Goal: Task Accomplishment & Management: Complete application form

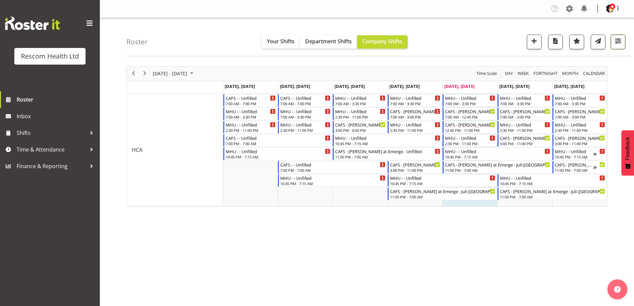
click at [618, 40] on span "button" at bounding box center [618, 41] width 9 height 9
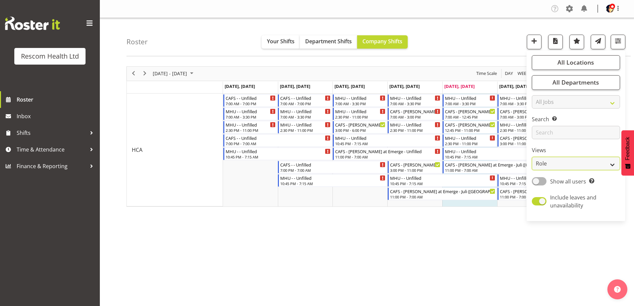
click at [557, 162] on select "Staff Role Shift - Horizontal Shift - Vertical Staff - Location" at bounding box center [576, 163] width 88 height 13
select select "staff"
click at [532, 157] on select "Staff Role Shift - Horizontal Shift - Vertical Staff - Location" at bounding box center [576, 163] width 88 height 13
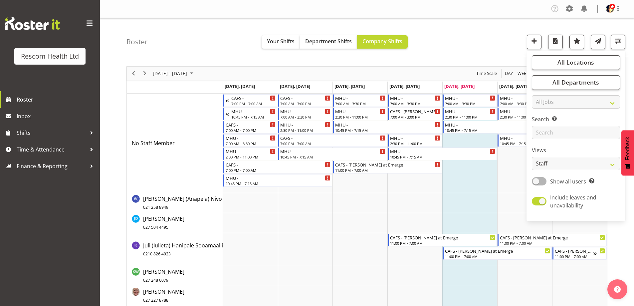
click at [498, 34] on div "Roster Your Shifts Department Shifts Company Shifts All Locations Clear CAFS Co…" at bounding box center [379, 37] width 504 height 38
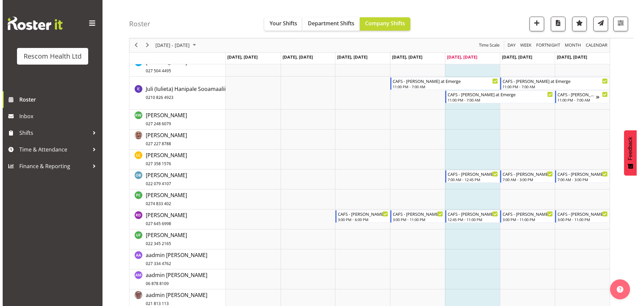
scroll to position [167, 0]
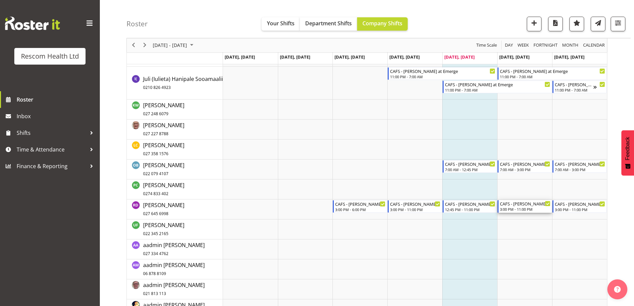
click at [524, 208] on div "3:00 PM - 11:00 PM" at bounding box center [525, 208] width 51 height 5
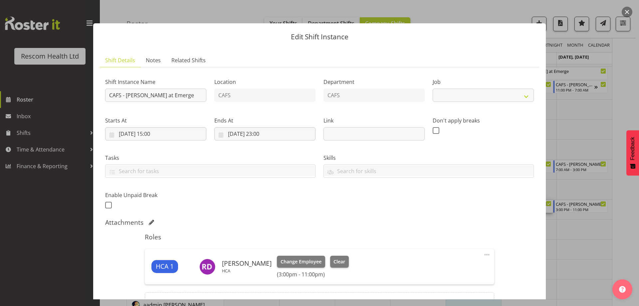
select select "4188"
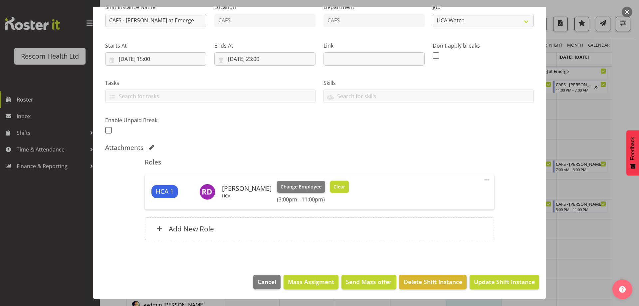
click at [338, 188] on span "Clear" at bounding box center [340, 186] width 12 height 7
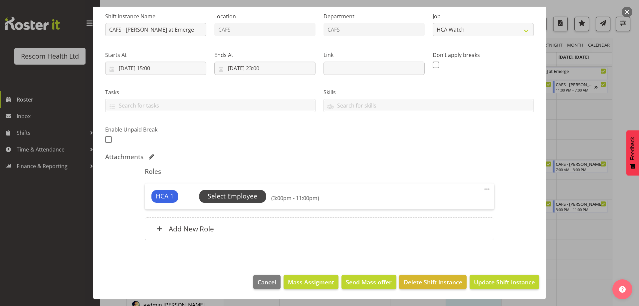
click at [226, 198] on span "Select Employee" at bounding box center [233, 196] width 50 height 10
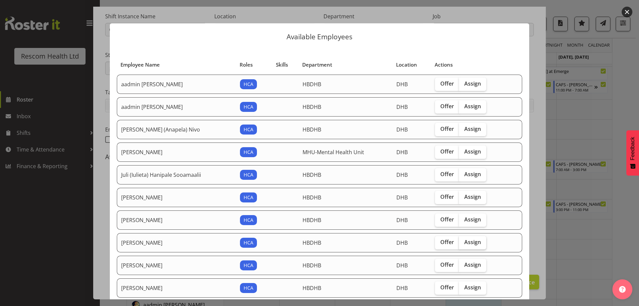
click at [472, 239] on span "Assign" at bounding box center [473, 242] width 17 height 7
click at [464, 240] on input "Assign" at bounding box center [461, 242] width 4 height 4
checkbox input "true"
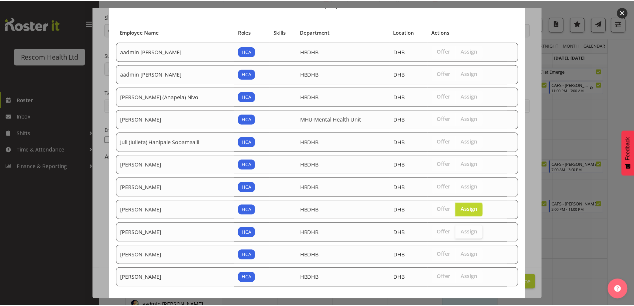
scroll to position [63, 0]
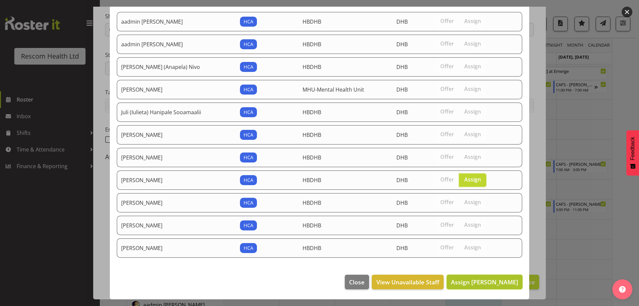
click at [480, 282] on span "Assign Liz Collett" at bounding box center [484, 282] width 67 height 8
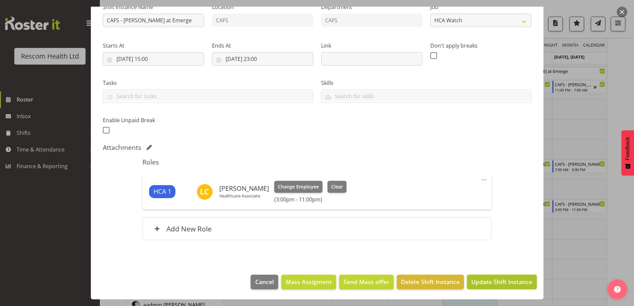
click at [505, 280] on span "Update Shift Instance" at bounding box center [502, 281] width 61 height 9
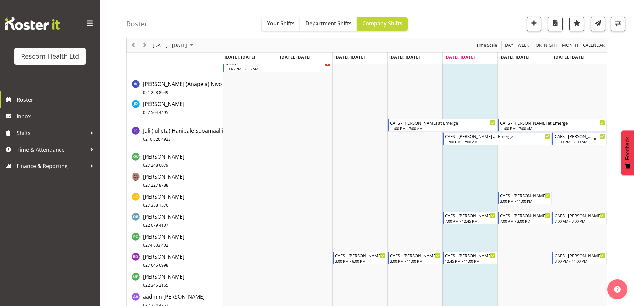
scroll to position [126, 0]
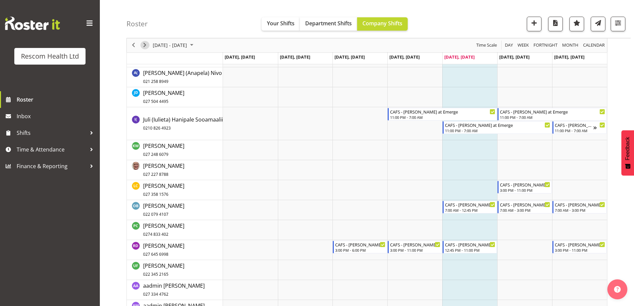
click at [146, 46] on span "Next" at bounding box center [145, 45] width 8 height 8
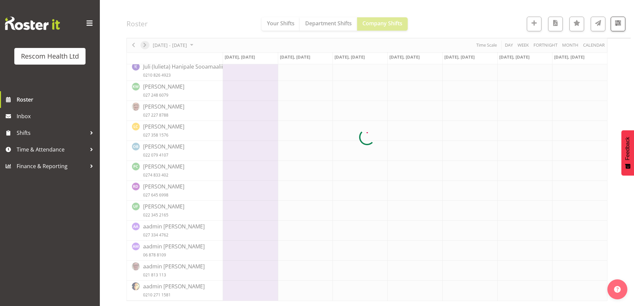
scroll to position [93, 0]
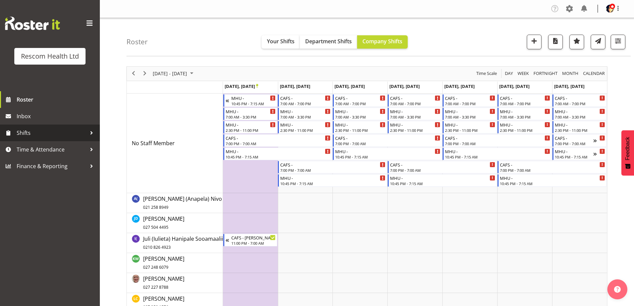
click at [28, 134] on span "Shifts" at bounding box center [52, 133] width 70 height 10
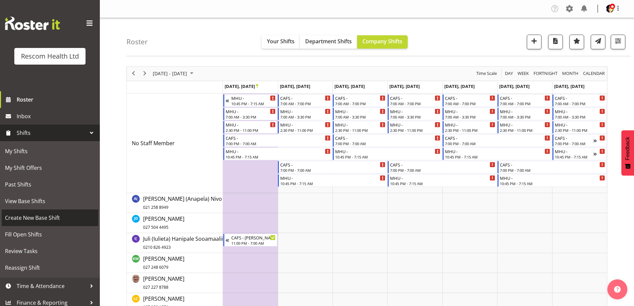
click at [20, 220] on span "Create New Base Shift" at bounding box center [50, 218] width 90 height 10
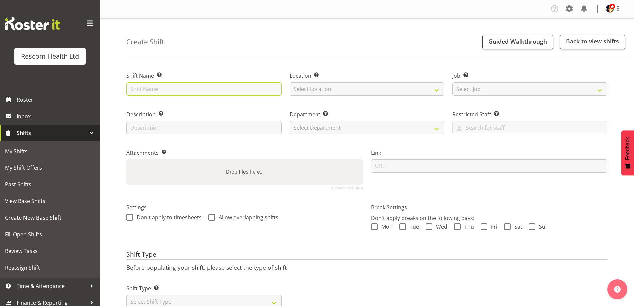
click at [188, 91] on input "text" at bounding box center [204, 88] width 155 height 13
type input "CAFS - Henny Wilson at Emerge - requested by Erin"
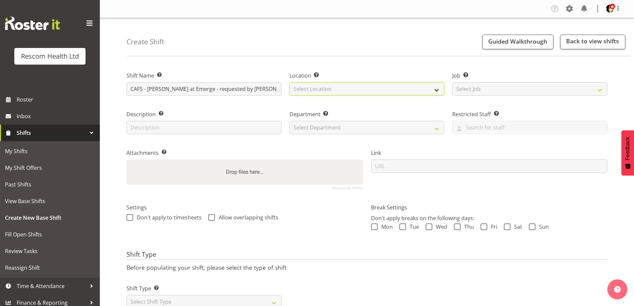
click at [302, 85] on select "Select Location CAFS Colwyn House Cranford Hospice DHB Emerge - Hospital Emerge…" at bounding box center [367, 88] width 155 height 13
select select "899"
click at [290, 82] on select "Select Location CAFS Colwyn House Cranford Hospice DHB Emerge - Hospital Emerge…" at bounding box center [367, 88] width 155 height 13
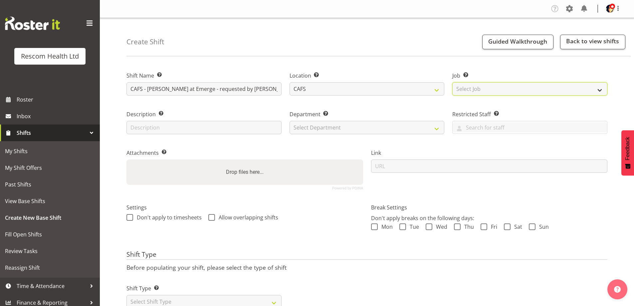
click at [474, 84] on select "Select Job Create new job HCA Watch" at bounding box center [530, 88] width 155 height 13
select select "4188"
click at [453, 82] on select "Select Job Create new job HCA Watch" at bounding box center [530, 88] width 155 height 13
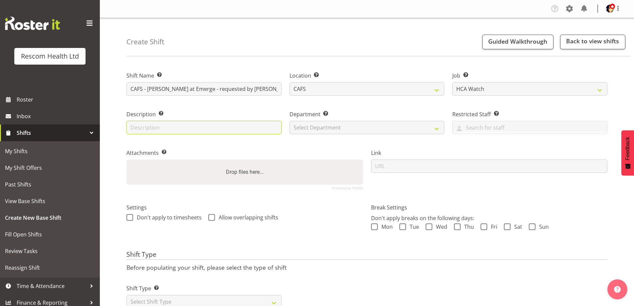
click at [224, 129] on input "text" at bounding box center [204, 127] width 155 height 13
click at [315, 127] on select "Select Department CAFS Colwyn House Cranford Hospice Emerge Emerge - Stortford …" at bounding box center [367, 127] width 155 height 13
select select "621"
click at [290, 121] on select "Select Department CAFS Colwyn House Cranford Hospice Emerge Emerge - Stortford …" at bounding box center [367, 127] width 155 height 13
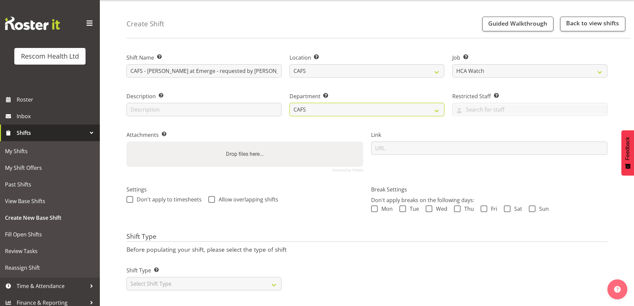
scroll to position [27, 0]
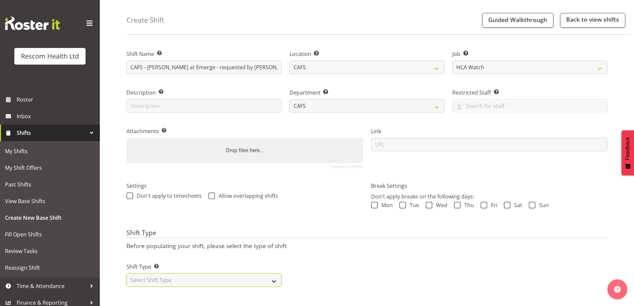
click at [172, 280] on select "Select Shift Type One Off Shift Recurring Shift Rotating Shift" at bounding box center [204, 279] width 155 height 13
select select "recurring"
click at [127, 273] on select "Select Shift Type One Off Shift Recurring Shift Rotating Shift" at bounding box center [204, 279] width 155 height 13
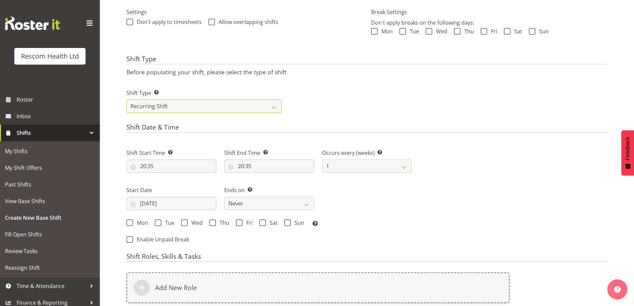
scroll to position [226, 0]
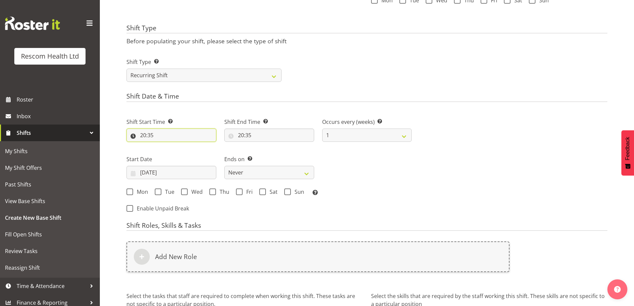
click at [141, 135] on input "20:35" at bounding box center [172, 135] width 90 height 13
click at [170, 151] on select "00 01 02 03 04 05 06 07 08 09 10 11 12 13 14 15 16 17 18 19 20 21 22 23" at bounding box center [172, 152] width 15 height 13
select select "15"
click at [165, 146] on select "00 01 02 03 04 05 06 07 08 09 10 11 12 13 14 15 16 17 18 19 20 21 22 23" at bounding box center [172, 152] width 15 height 13
type input "15:35"
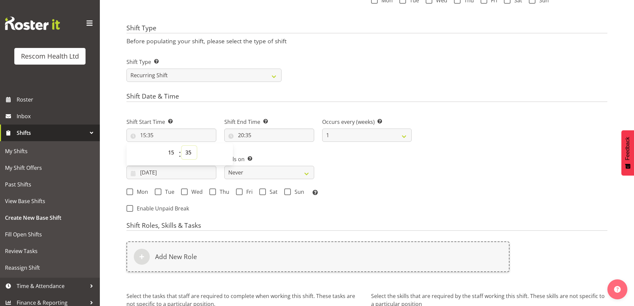
click at [189, 151] on select "00 01 02 03 04 05 06 07 08 09 10 11 12 13 14 15 16 17 18 19 20 21 22 23 24 25 2…" at bounding box center [189, 152] width 15 height 13
select select "0"
click at [182, 146] on select "00 01 02 03 04 05 06 07 08 09 10 11 12 13 14 15 16 17 18 19 20 21 22 23 24 25 2…" at bounding box center [189, 152] width 15 height 13
type input "15:00"
click at [351, 62] on div "Shift Type Shift Types: One Off – Select this if you would like a single shift …" at bounding box center [367, 67] width 489 height 37
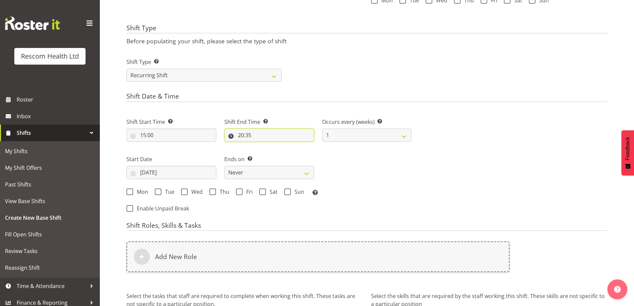
click at [240, 136] on input "20:35" at bounding box center [269, 135] width 90 height 13
click at [267, 152] on select "00 01 02 03 04 05 06 07 08 09 10 11 12 13 14 15 16 17 18 19 20 21 22 23" at bounding box center [269, 152] width 15 height 13
select select "23"
click at [262, 146] on select "00 01 02 03 04 05 06 07 08 09 10 11 12 13 14 15 16 17 18 19 20 21 22 23" at bounding box center [269, 152] width 15 height 13
type input "23:35"
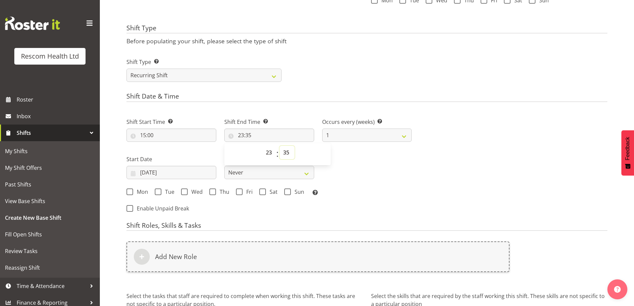
click at [284, 152] on select "00 01 02 03 04 05 06 07 08 09 10 11 12 13 14 15 16 17 18 19 20 21 22 23 24 25 2…" at bounding box center [287, 152] width 15 height 13
select select "0"
click at [280, 146] on select "00 01 02 03 04 05 06 07 08 09 10 11 12 13 14 15 16 17 18 19 20 21 22 23 24 25 2…" at bounding box center [287, 152] width 15 height 13
type input "23:00"
drag, startPoint x: 364, startPoint y: 59, endPoint x: 397, endPoint y: 107, distance: 57.9
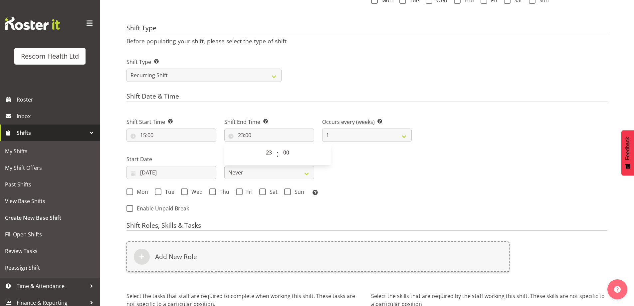
click at [367, 60] on div "Shift Type Shift Types: One Off – Select this if you would like a single shift …" at bounding box center [367, 67] width 489 height 37
drag, startPoint x: 131, startPoint y: 192, endPoint x: 144, endPoint y: 192, distance: 13.3
click at [131, 192] on span at bounding box center [130, 191] width 7 height 7
click at [131, 192] on input "Mon" at bounding box center [129, 191] width 4 height 4
checkbox input "true"
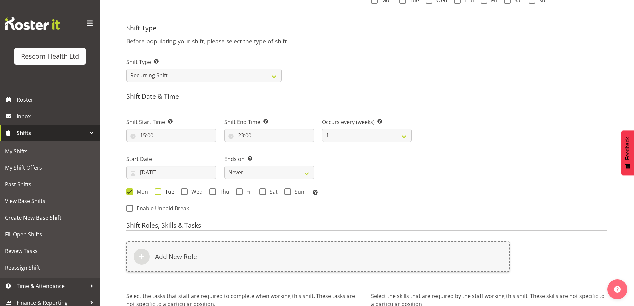
drag, startPoint x: 159, startPoint y: 190, endPoint x: 183, endPoint y: 190, distance: 23.6
click at [162, 190] on label "Tue" at bounding box center [165, 191] width 20 height 7
click at [159, 190] on input "Tue" at bounding box center [157, 191] width 4 height 4
checkbox input "true"
click at [184, 190] on span at bounding box center [184, 191] width 7 height 7
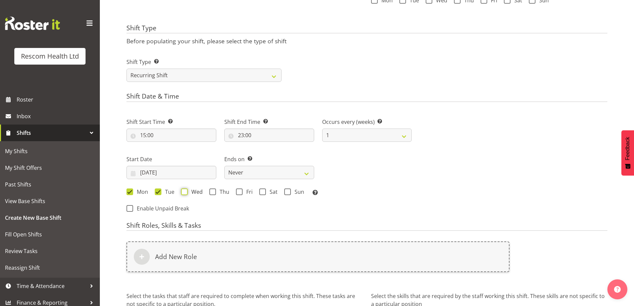
click at [184, 190] on input "Wed" at bounding box center [183, 191] width 4 height 4
checkbox input "true"
click at [289, 170] on select "Never On Date" at bounding box center [269, 172] width 90 height 13
select select "date"
click at [224, 166] on select "Never On Date" at bounding box center [269, 172] width 90 height 13
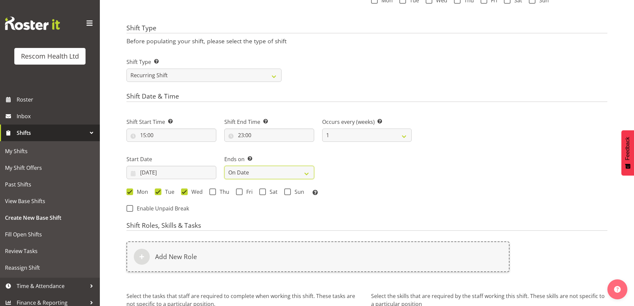
select select "8"
select select "2025"
click at [350, 171] on input "[DATE]" at bounding box center [367, 172] width 90 height 13
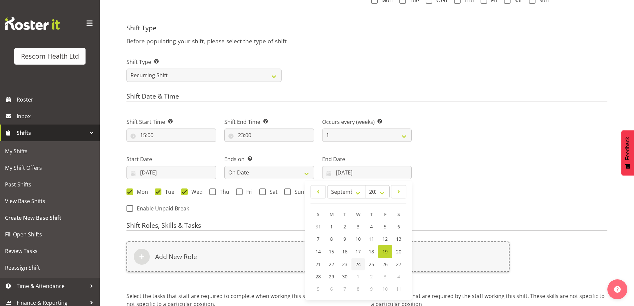
click at [360, 263] on span "24" at bounding box center [358, 264] width 5 height 6
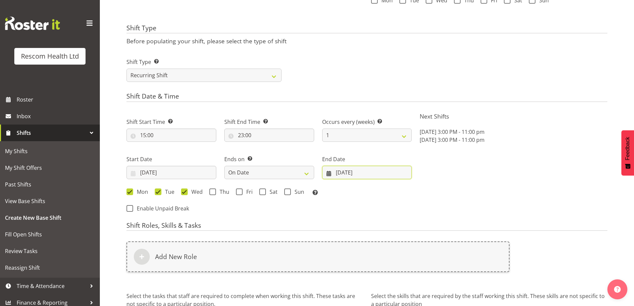
click at [344, 172] on input "24/09/2025" at bounding box center [367, 172] width 90 height 13
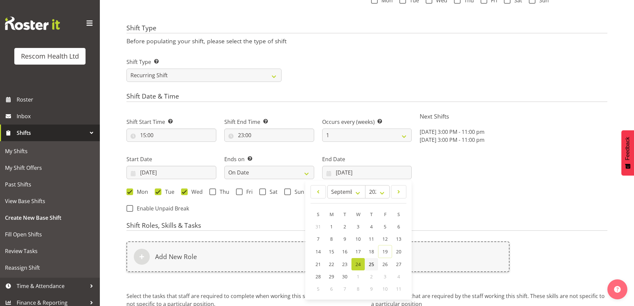
click at [373, 261] on span "25" at bounding box center [371, 264] width 5 height 6
type input "25/09/2025"
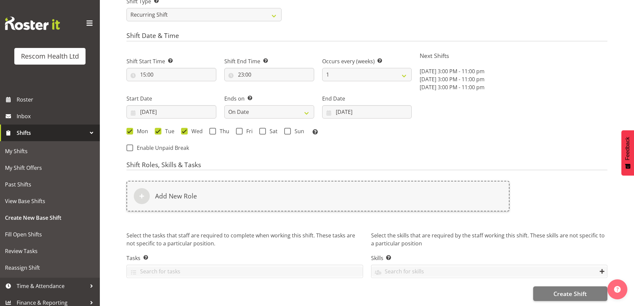
scroll to position [292, 0]
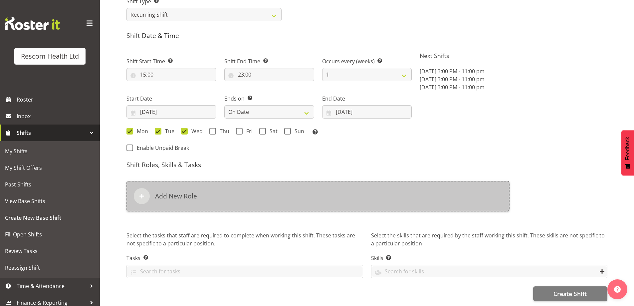
click at [220, 190] on div "Add New Role" at bounding box center [318, 196] width 383 height 31
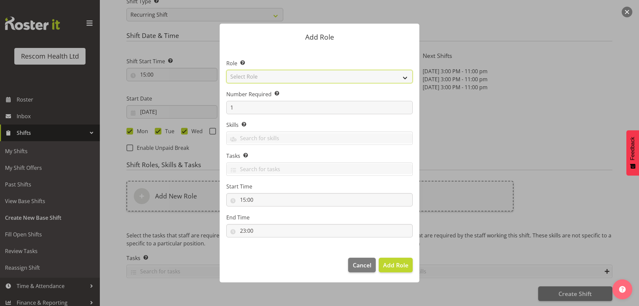
click at [267, 74] on select "Select Role HCA" at bounding box center [319, 76] width 186 height 13
select select "1100"
click at [226, 70] on select "Select Role HCA" at bounding box center [319, 76] width 186 height 13
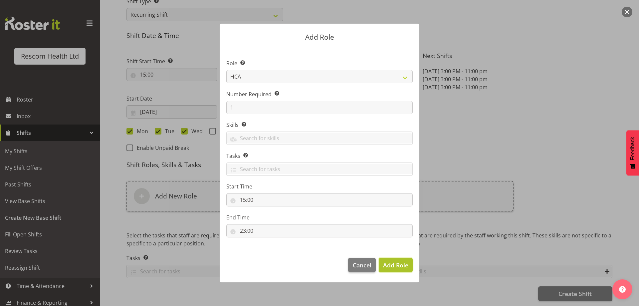
click at [386, 265] on span "Add Role" at bounding box center [395, 265] width 25 height 8
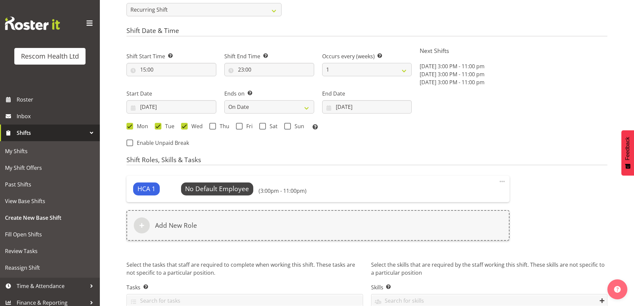
scroll to position [326, 0]
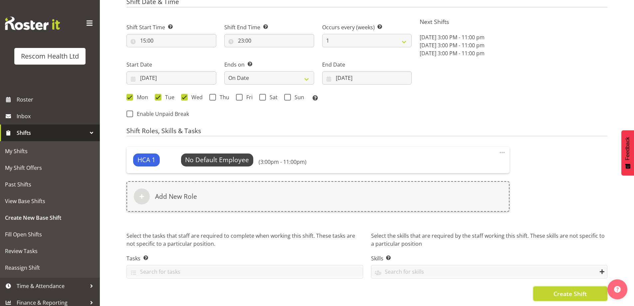
click at [581, 289] on span "Create Shift" at bounding box center [570, 293] width 33 height 9
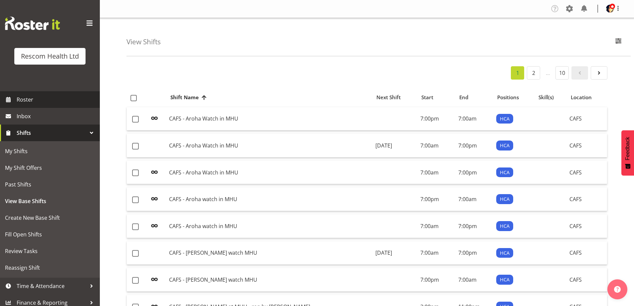
click at [50, 96] on span "Roster" at bounding box center [57, 100] width 80 height 10
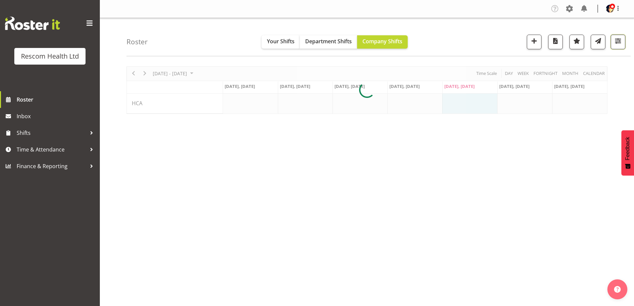
click at [618, 45] on span "button" at bounding box center [618, 41] width 9 height 9
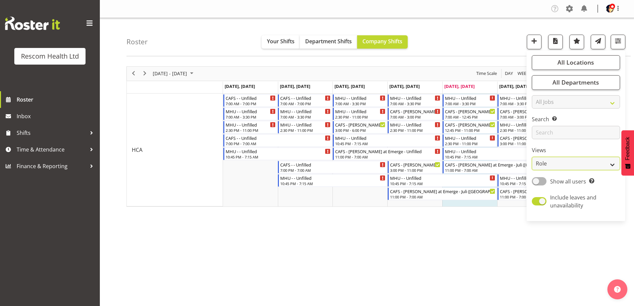
click at [565, 165] on select "Staff Role Shift - Horizontal Shift - Vertical Staff - Location" at bounding box center [576, 163] width 88 height 13
select select "staff"
click at [532, 157] on select "Staff Role Shift - Horizontal Shift - Vertical Staff - Location" at bounding box center [576, 163] width 88 height 13
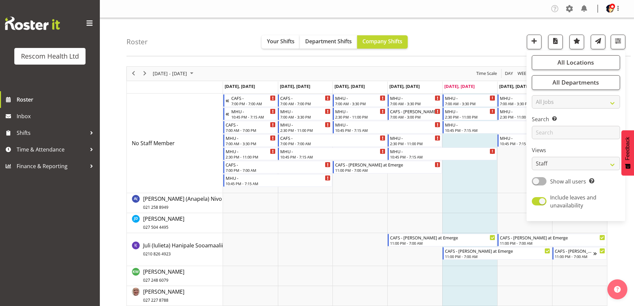
click at [455, 34] on div "Roster Your Shifts Department Shifts Company Shifts All Locations Clear CAFS Co…" at bounding box center [379, 37] width 504 height 38
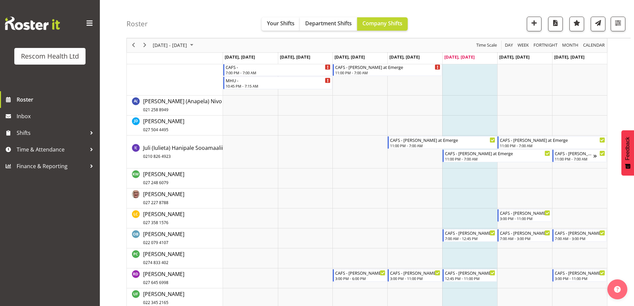
scroll to position [133, 0]
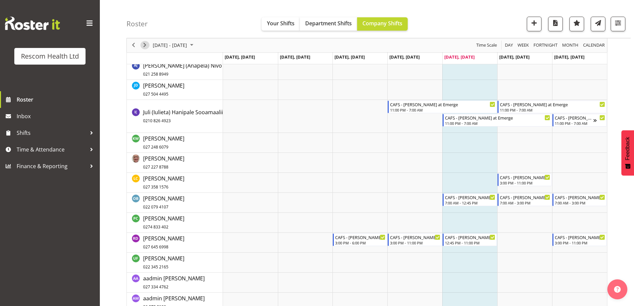
click at [143, 45] on span "Next" at bounding box center [145, 45] width 8 height 8
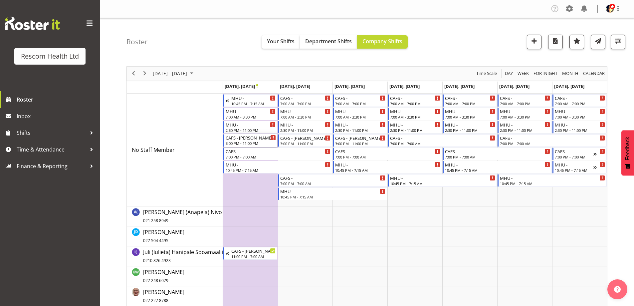
click at [244, 141] on div "3:00 PM - 11:00 PM" at bounding box center [251, 143] width 51 height 5
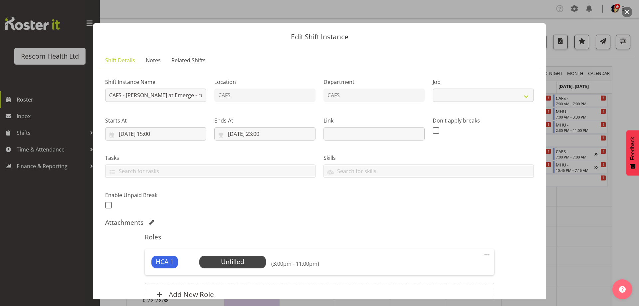
select select "4188"
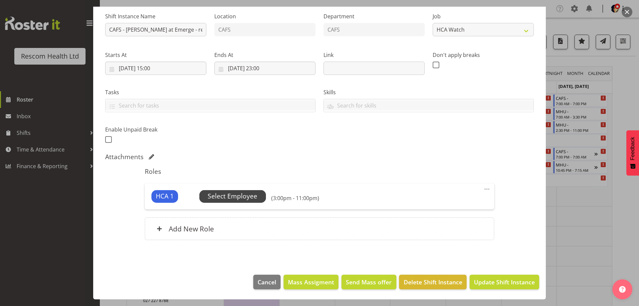
click at [235, 198] on span "Select Employee" at bounding box center [233, 196] width 50 height 10
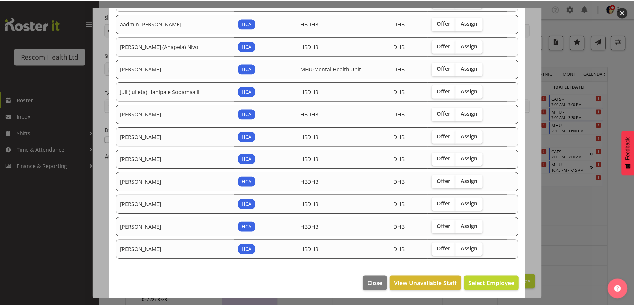
scroll to position [85, 0]
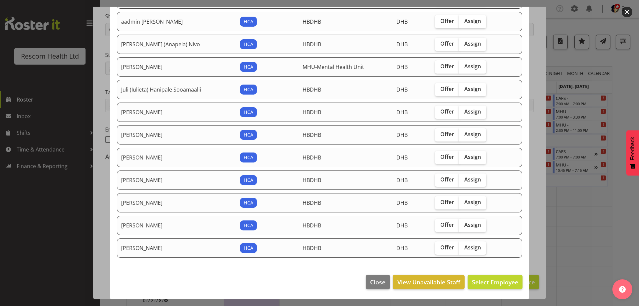
drag, startPoint x: 472, startPoint y: 224, endPoint x: 483, endPoint y: 241, distance: 20.6
click at [472, 224] on span "Assign" at bounding box center [473, 224] width 17 height 7
click at [464, 224] on input "Assign" at bounding box center [461, 225] width 4 height 4
checkbox input "true"
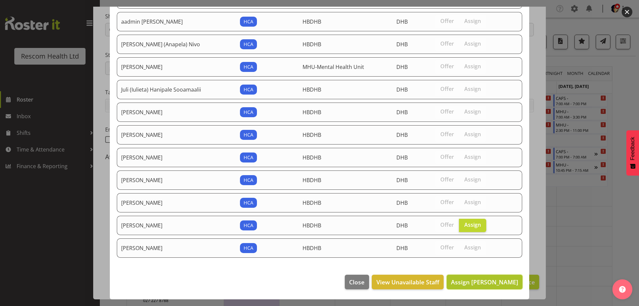
drag, startPoint x: 498, startPoint y: 284, endPoint x: 510, endPoint y: 278, distance: 14.4
click at [498, 284] on span "Assign Raewyn Dunn" at bounding box center [484, 282] width 67 height 8
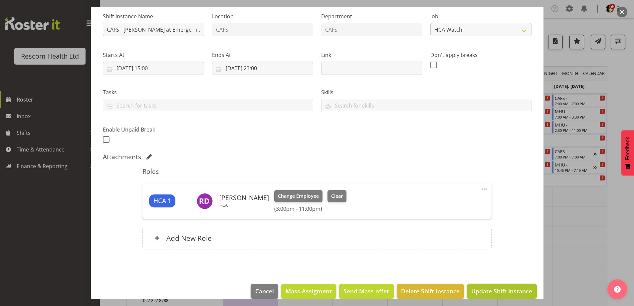
click at [517, 290] on span "Update Shift Instance" at bounding box center [502, 291] width 61 height 9
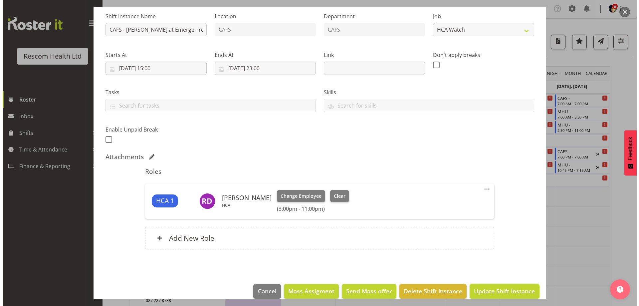
scroll to position [48, 0]
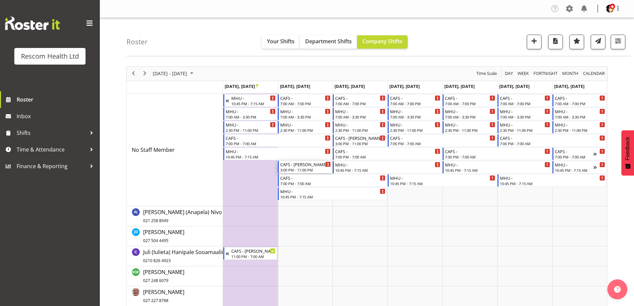
click at [303, 170] on div "3:00 PM - 11:00 PM" at bounding box center [305, 169] width 51 height 5
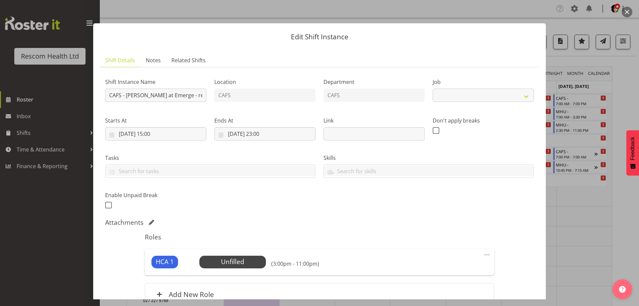
select select "4188"
click at [240, 264] on span "Select Employee" at bounding box center [233, 262] width 50 height 10
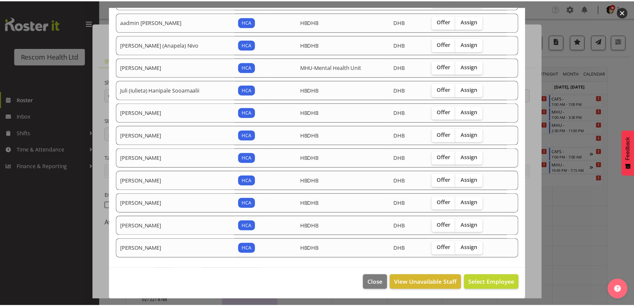
scroll to position [85, 0]
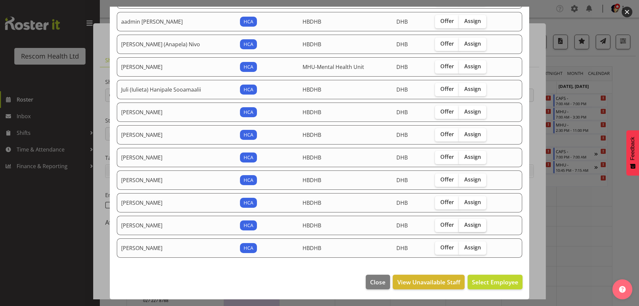
drag, startPoint x: 468, startPoint y: 223, endPoint x: 471, endPoint y: 227, distance: 5.2
click at [469, 224] on span "Assign" at bounding box center [473, 224] width 17 height 7
click at [464, 224] on input "Assign" at bounding box center [461, 225] width 4 height 4
checkbox input "true"
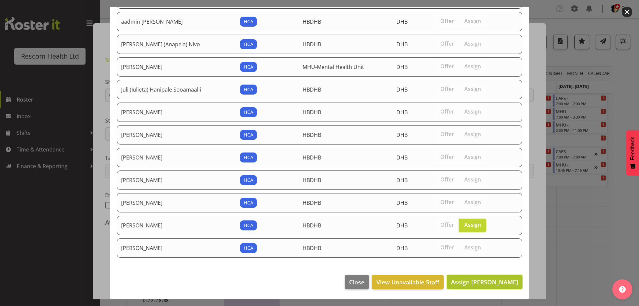
click at [486, 278] on span "Assign Raewyn Dunn" at bounding box center [484, 282] width 67 height 9
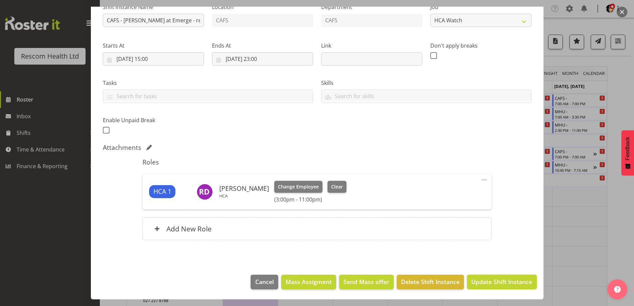
click at [500, 283] on span "Update Shift Instance" at bounding box center [502, 281] width 61 height 9
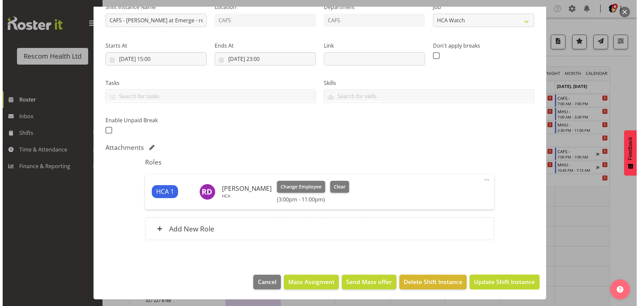
scroll to position [48, 0]
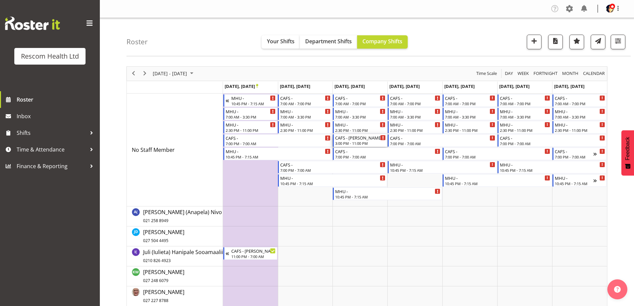
click at [350, 140] on div "CAFS - [PERSON_NAME] at Emerge - requested by [PERSON_NAME]" at bounding box center [360, 137] width 51 height 7
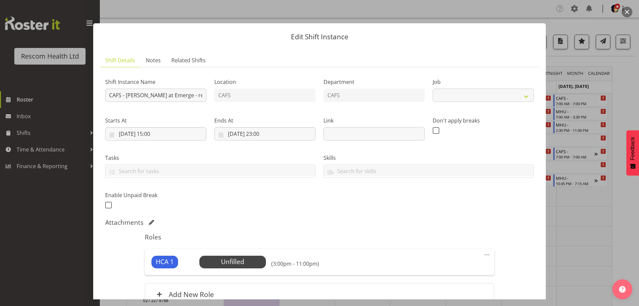
select select "4188"
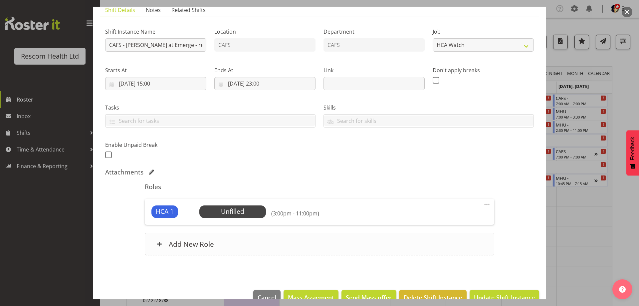
scroll to position [66, 0]
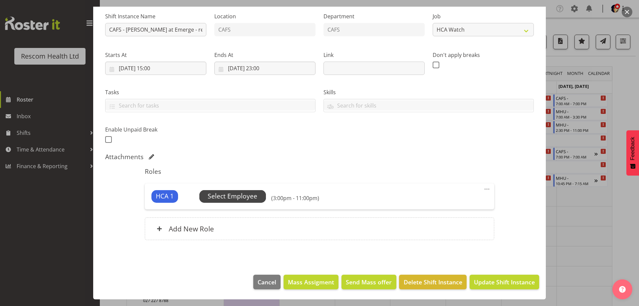
click at [245, 195] on span "Select Employee" at bounding box center [233, 196] width 50 height 10
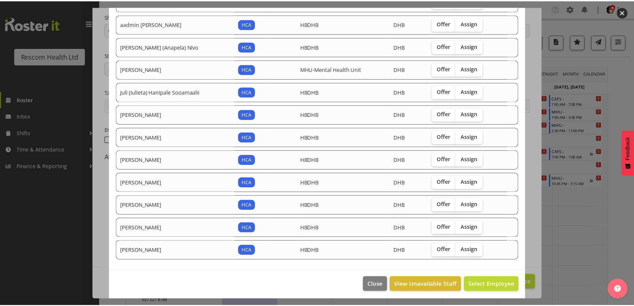
scroll to position [85, 0]
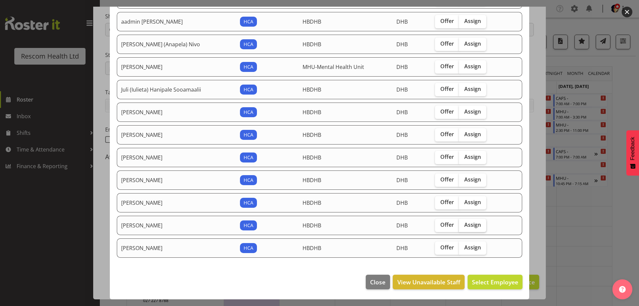
click at [468, 225] on span "Assign" at bounding box center [473, 224] width 17 height 7
click at [464, 225] on input "Assign" at bounding box center [461, 225] width 4 height 4
checkbox input "true"
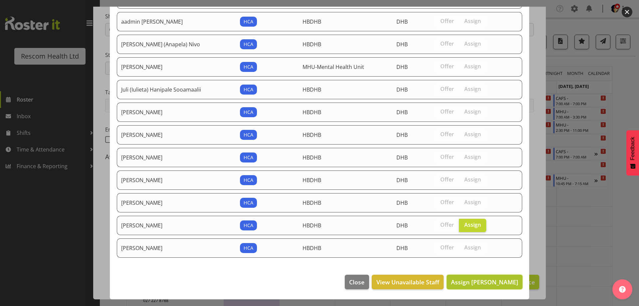
drag, startPoint x: 485, startPoint y: 283, endPoint x: 492, endPoint y: 282, distance: 6.4
click at [486, 283] on span "Assign Raewyn Dunn" at bounding box center [484, 282] width 67 height 8
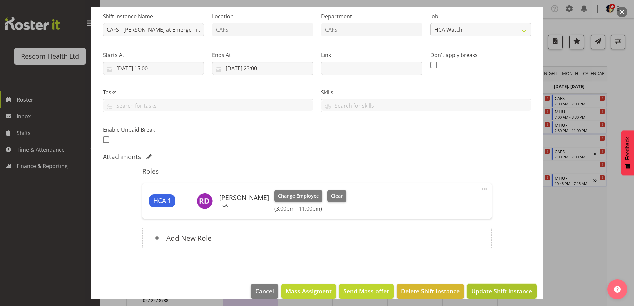
click at [496, 290] on span "Update Shift Instance" at bounding box center [502, 291] width 61 height 9
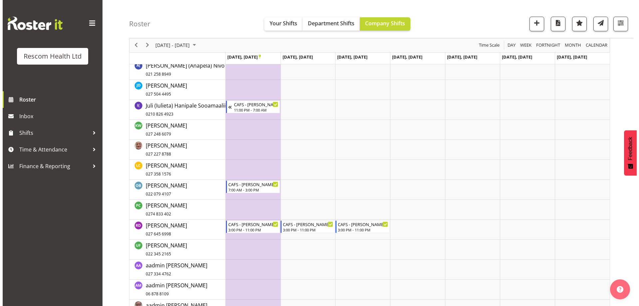
scroll to position [0, 0]
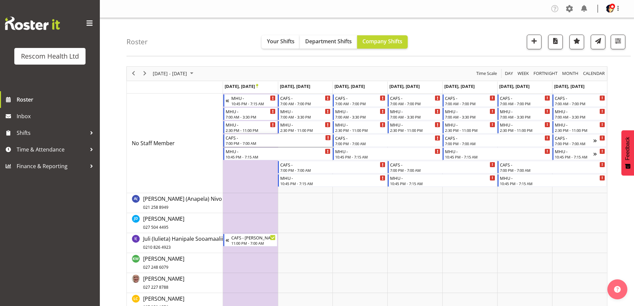
click at [242, 142] on div "7:00 PM - 7:00 AM" at bounding box center [279, 143] width 106 height 5
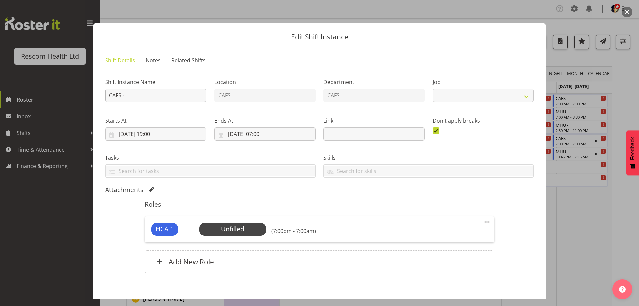
select select "4188"
click at [173, 100] on input "CAFS -" at bounding box center [155, 95] width 101 height 13
type input "CAFS - [PERSON_NAME] at Emerge - requested by [PERSON_NAME]"
click at [154, 134] on input "22/09/2025, 19:00" at bounding box center [155, 133] width 101 height 13
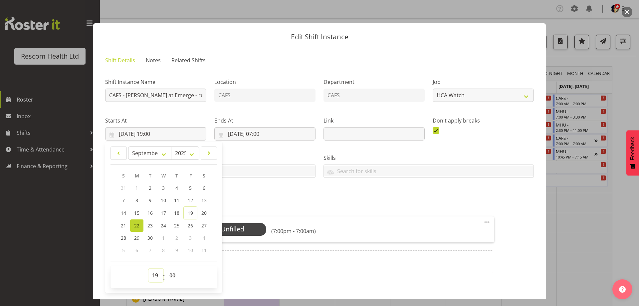
click at [156, 276] on select "00 01 02 03 04 05 06 07 08 09 10 11 12 13 14 15 16 17 18 19 20 21 22 23" at bounding box center [156, 275] width 15 height 13
select select "23"
click at [149, 269] on select "00 01 02 03 04 05 06 07 08 09 10 11 12 13 14 15 16 17 18 19 20 21 22 23" at bounding box center [156, 275] width 15 height 13
type input "22/09/2025, 23:00"
click at [260, 187] on div "Attachments" at bounding box center [319, 190] width 429 height 8
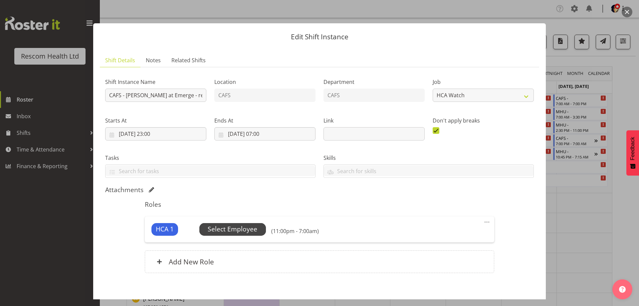
click at [244, 229] on span "Select Employee" at bounding box center [233, 229] width 50 height 10
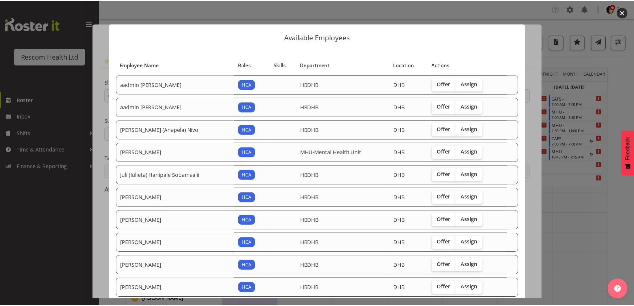
scroll to position [85, 0]
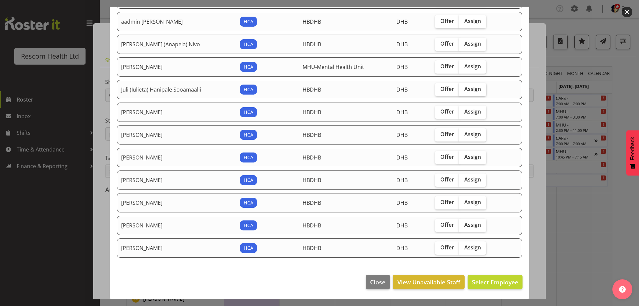
click at [465, 89] on span "Assign" at bounding box center [473, 89] width 17 height 7
click at [464, 89] on input "Assign" at bounding box center [461, 89] width 4 height 4
checkbox input "true"
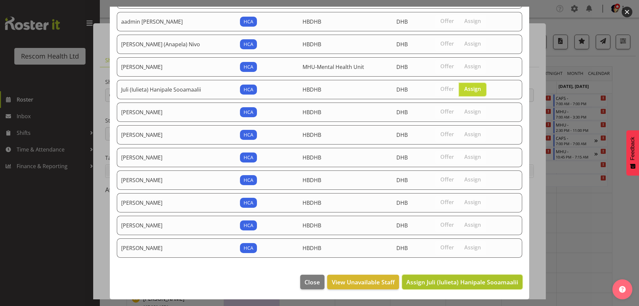
click at [487, 280] on span "Assign Juli (Iulieta) Hanipale Sooamaalii" at bounding box center [463, 282] width 112 height 8
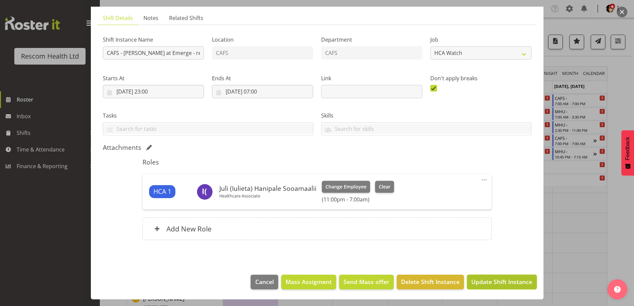
click at [508, 282] on span "Update Shift Instance" at bounding box center [502, 281] width 61 height 9
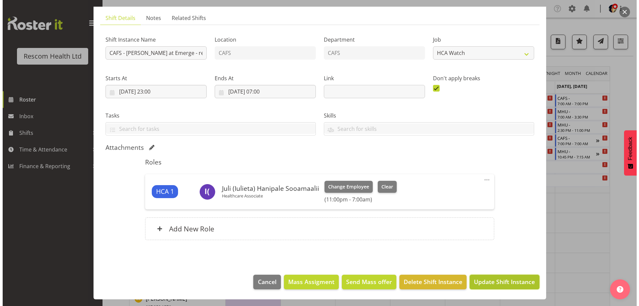
scroll to position [16, 0]
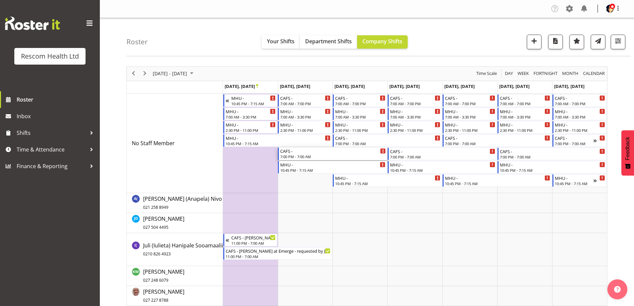
click at [311, 156] on div "7:00 PM - 7:00 AM" at bounding box center [333, 156] width 106 height 5
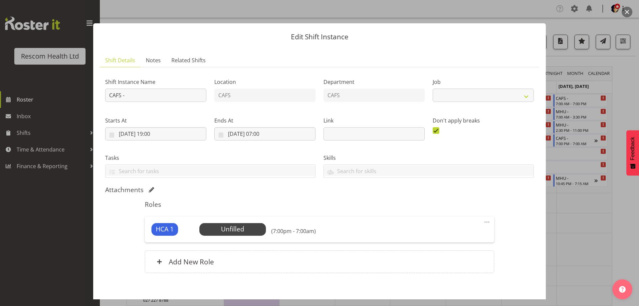
select select "4188"
click at [141, 95] on input "CAFS -" at bounding box center [155, 95] width 101 height 13
type input "CAFS - [PERSON_NAME] at Emerge - requested by [PERSON_NAME]"
click at [154, 133] on input "23/09/2025, 19:00" at bounding box center [155, 133] width 101 height 13
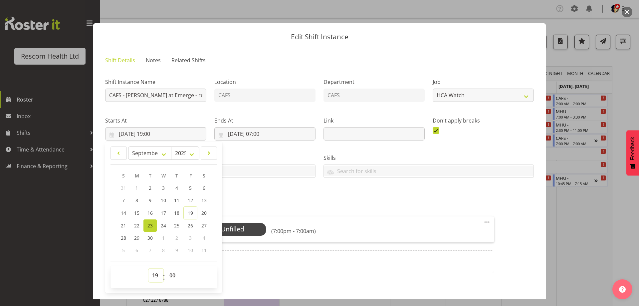
click at [154, 280] on select "00 01 02 03 04 05 06 07 08 09 10 11 12 13 14 15 16 17 18 19 20 21 22 23" at bounding box center [156, 275] width 15 height 13
select select "23"
click at [149, 269] on select "00 01 02 03 04 05 06 07 08 09 10 11 12 13 14 15 16 17 18 19 20 21 22 23" at bounding box center [156, 275] width 15 height 13
type input "23/09/2025, 23:00"
click at [240, 197] on div "Roles HCA 1 Unfilled Select Employee (11:00pm - 7:00am) Edit Cover Role Delete …" at bounding box center [319, 238] width 357 height 85
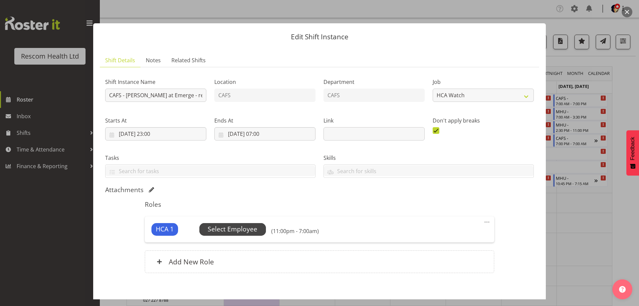
click at [236, 227] on span "Select Employee" at bounding box center [233, 229] width 50 height 10
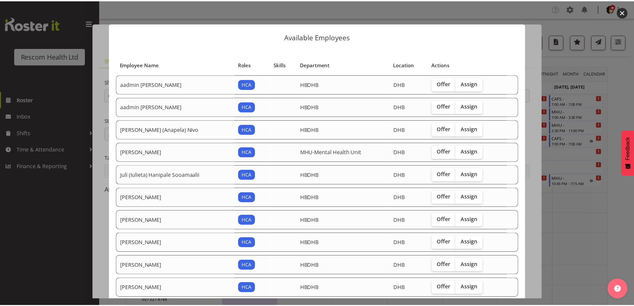
scroll to position [85, 0]
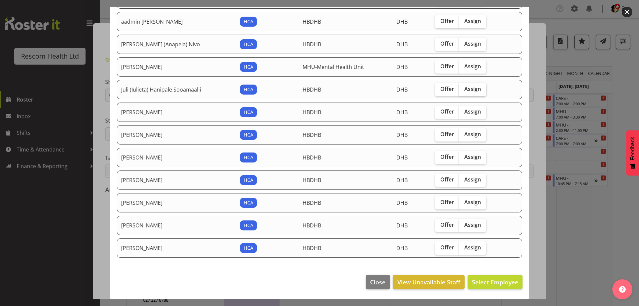
click at [469, 92] on span "Assign" at bounding box center [473, 89] width 17 height 7
click at [464, 91] on input "Assign" at bounding box center [461, 89] width 4 height 4
checkbox input "true"
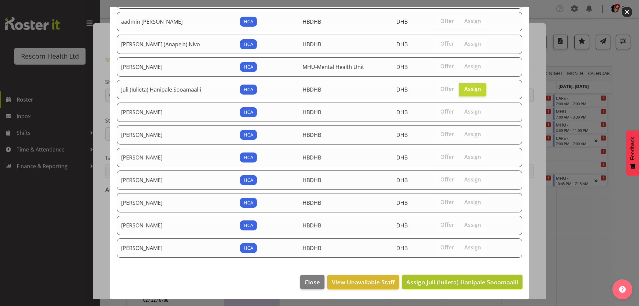
click at [477, 282] on span "Assign Juli (Iulieta) Hanipale Sooamaalii" at bounding box center [463, 282] width 112 height 8
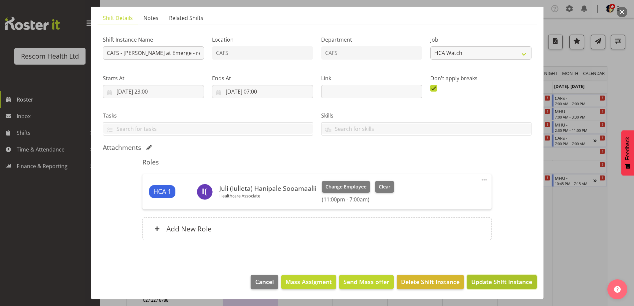
click at [505, 282] on span "Update Shift Instance" at bounding box center [502, 281] width 61 height 9
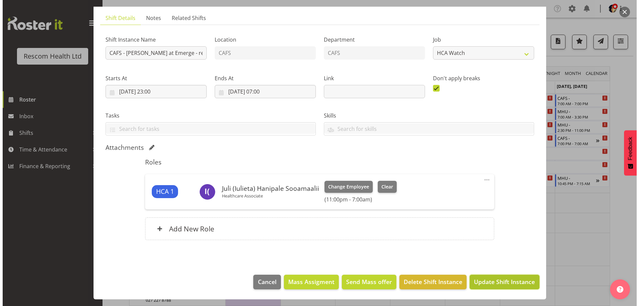
scroll to position [16, 0]
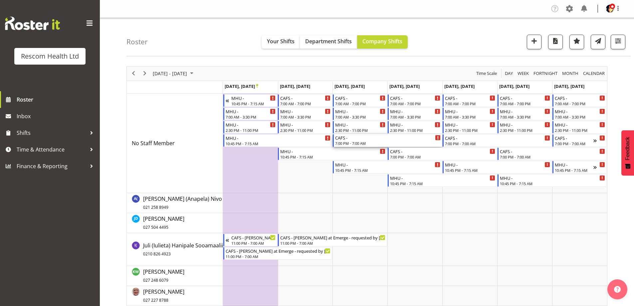
click at [352, 141] on div "CAFS - 7:00 PM - 7:00 AM" at bounding box center [388, 140] width 106 height 13
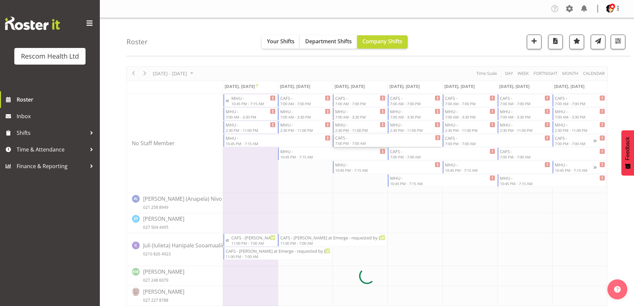
select select
select select "8"
select select "2025"
select select "19"
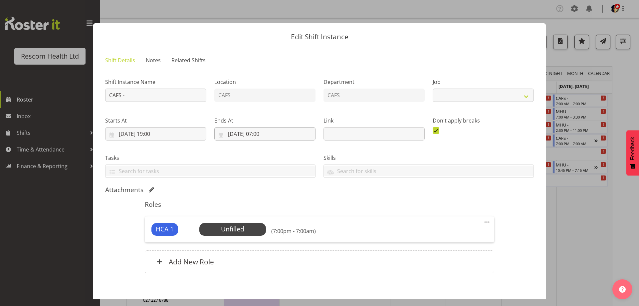
select select "4188"
click at [165, 96] on input "CAFS -" at bounding box center [155, 95] width 101 height 13
type input "CAFS - [PERSON_NAME] at Emerge - requested by [PERSON_NAME]"
click at [152, 135] on input "24/09/2025, 19:00" at bounding box center [155, 133] width 101 height 13
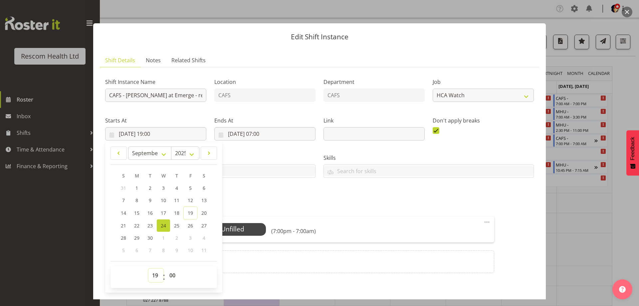
click at [153, 276] on select "00 01 02 03 04 05 06 07 08 09 10 11 12 13 14 15 16 17 18 19 20 21 22 23" at bounding box center [156, 275] width 15 height 13
select select "23"
click at [149, 269] on select "00 01 02 03 04 05 06 07 08 09 10 11 12 13 14 15 16 17 18 19 20 21 22 23" at bounding box center [156, 275] width 15 height 13
type input "24/09/2025, 23:00"
click at [246, 194] on div "Attachments" at bounding box center [319, 190] width 429 height 9
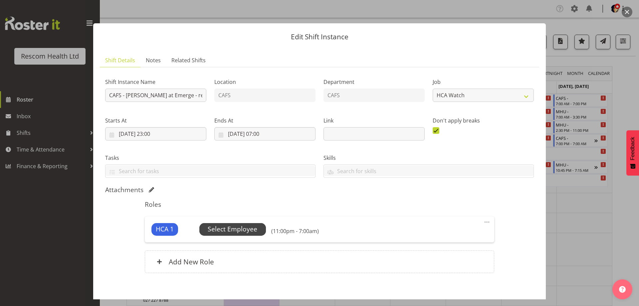
click at [233, 229] on span "Select Employee" at bounding box center [233, 229] width 50 height 10
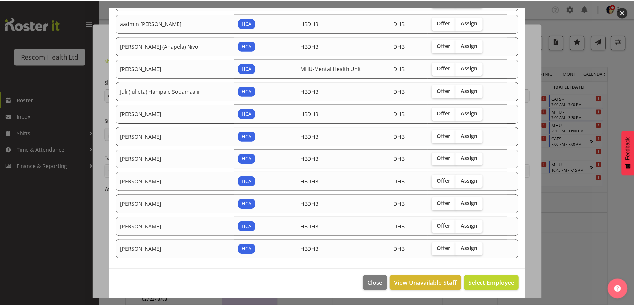
scroll to position [85, 0]
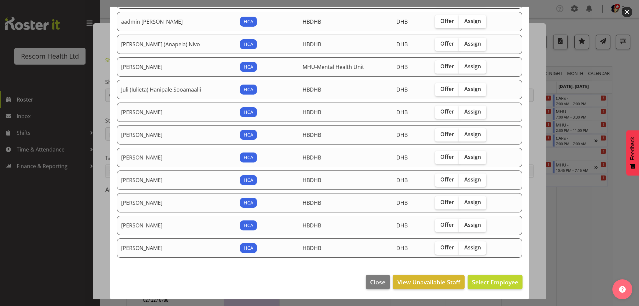
drag, startPoint x: 466, startPoint y: 88, endPoint x: 463, endPoint y: 105, distance: 17.2
click at [466, 88] on span "Assign" at bounding box center [473, 89] width 17 height 7
click at [464, 88] on input "Assign" at bounding box center [461, 89] width 4 height 4
checkbox input "true"
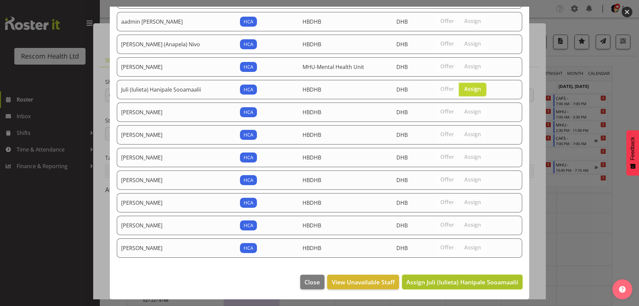
click at [453, 283] on span "Assign Juli (Iulieta) Hanipale Sooamaalii" at bounding box center [463, 282] width 112 height 8
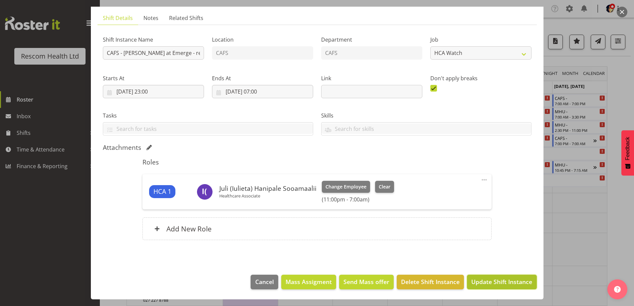
click at [504, 285] on span "Update Shift Instance" at bounding box center [502, 281] width 61 height 9
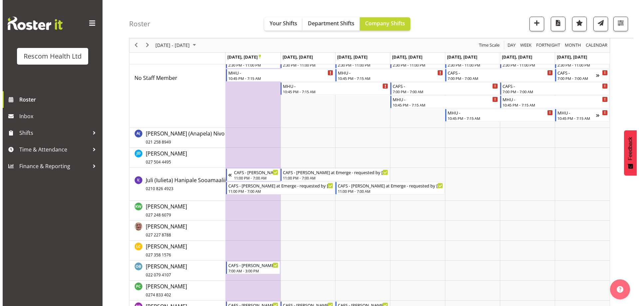
scroll to position [0, 0]
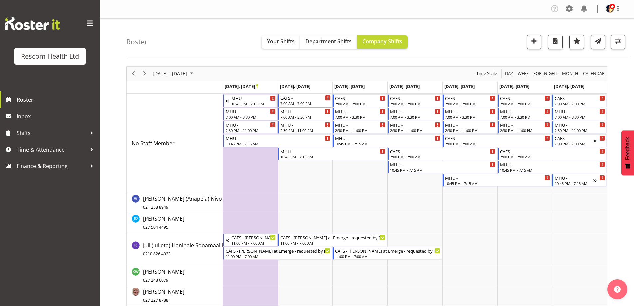
click at [299, 99] on div "CAFS -" at bounding box center [305, 97] width 51 height 7
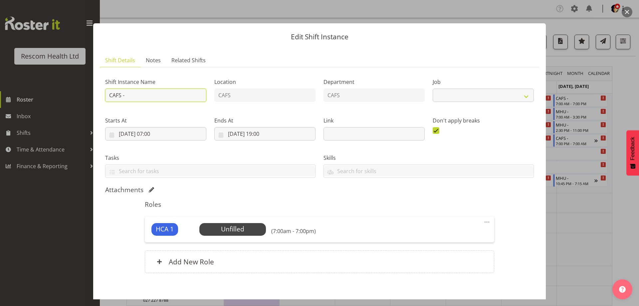
select select "4188"
click at [163, 94] on input "CAFS -" at bounding box center [155, 95] width 101 height 13
type input "CAFS - [PERSON_NAME] at Emerge - requested by [PERSON_NAME]"
click at [271, 133] on input "23/09/2025, 19:00" at bounding box center [264, 133] width 101 height 13
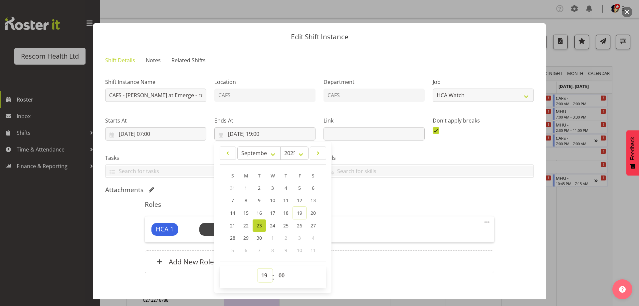
click at [263, 276] on select "00 01 02 03 04 05 06 07 08 09 10 11 12 13 14 15 16 17 18 19 20 21 22 23" at bounding box center [265, 275] width 15 height 13
select select "15"
click at [258, 269] on select "00 01 02 03 04 05 06 07 08 09 10 11 12 13 14 15 16 17 18 19 20 21 22 23" at bounding box center [265, 275] width 15 height 13
type input "23/09/2025, 15:00"
drag, startPoint x: 350, startPoint y: 202, endPoint x: 332, endPoint y: 218, distance: 24.1
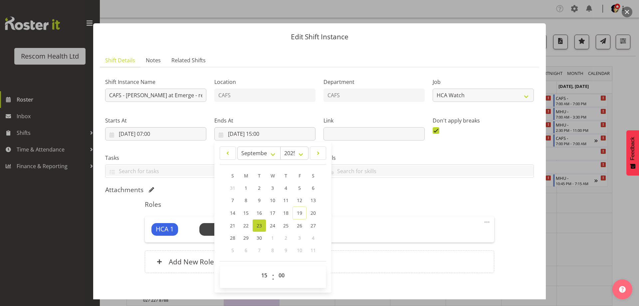
click at [350, 202] on h5 "Roles" at bounding box center [319, 204] width 349 height 8
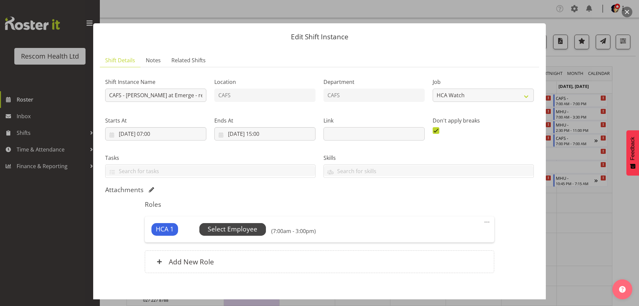
click at [238, 231] on span "Select Employee" at bounding box center [233, 229] width 50 height 10
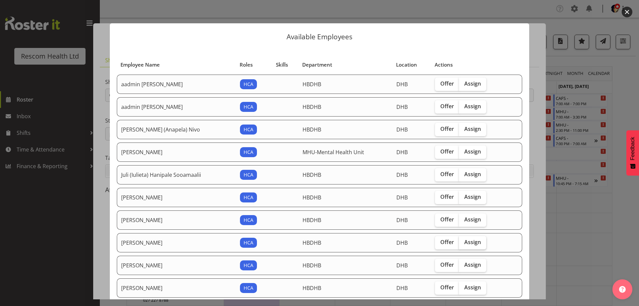
click at [471, 240] on span "Assign" at bounding box center [473, 242] width 17 height 7
click at [464, 240] on input "Assign" at bounding box center [461, 242] width 4 height 4
checkbox input "true"
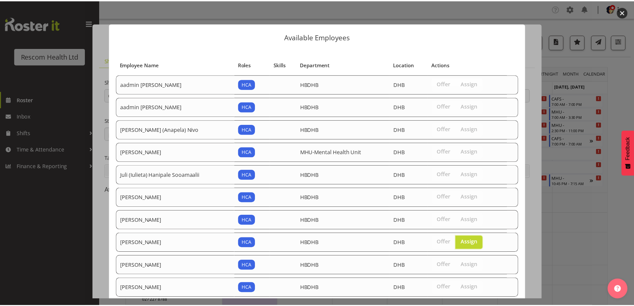
scroll to position [85, 0]
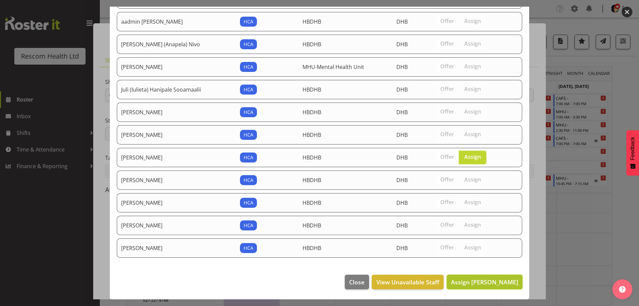
click at [490, 279] on span "Assign [PERSON_NAME]" at bounding box center [484, 282] width 67 height 8
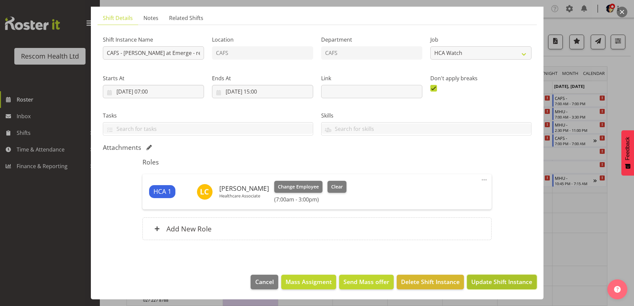
click at [493, 280] on span "Update Shift Instance" at bounding box center [502, 281] width 61 height 9
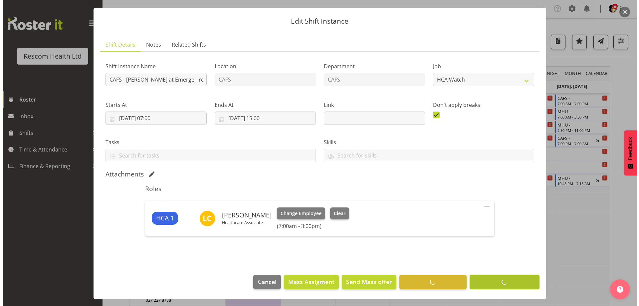
scroll to position [16, 0]
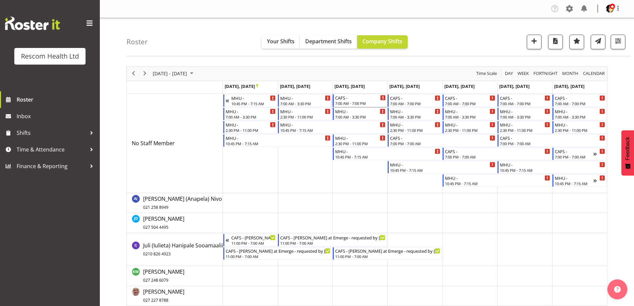
click at [354, 101] on div "7:00 AM - 7:00 PM" at bounding box center [360, 103] width 51 height 5
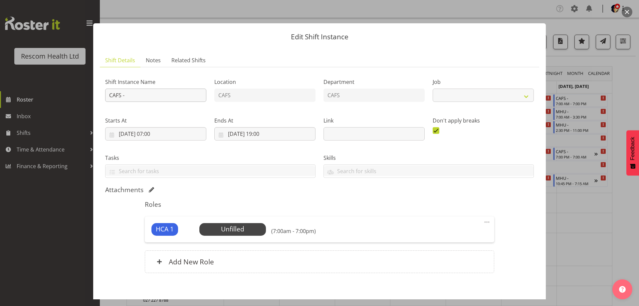
select select "4188"
drag, startPoint x: 167, startPoint y: 92, endPoint x: 165, endPoint y: 97, distance: 6.3
click at [167, 93] on input "CAFS -" at bounding box center [155, 95] width 101 height 13
type input "CAFS - [PERSON_NAME] at Emerge - requested by [PERSON_NAME]"
click at [265, 133] on input "24/09/2025, 19:00" at bounding box center [264, 133] width 101 height 13
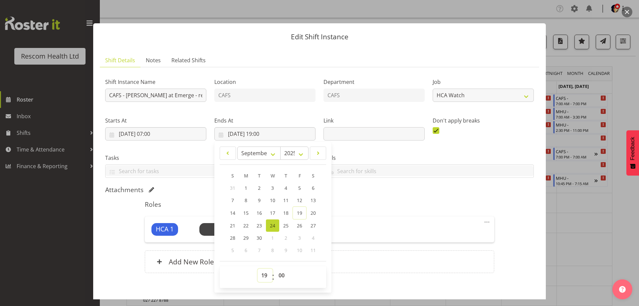
click at [264, 279] on select "00 01 02 03 04 05 06 07 08 09 10 11 12 13 14 15 16 17 18 19 20 21 22 23" at bounding box center [265, 275] width 15 height 13
select select "15"
click at [258, 269] on select "00 01 02 03 04 05 06 07 08 09 10 11 12 13 14 15 16 17 18 19 20 21 22 23" at bounding box center [265, 275] width 15 height 13
type input "24/09/2025, 15:00"
drag, startPoint x: 371, startPoint y: 199, endPoint x: 307, endPoint y: 212, distance: 65.2
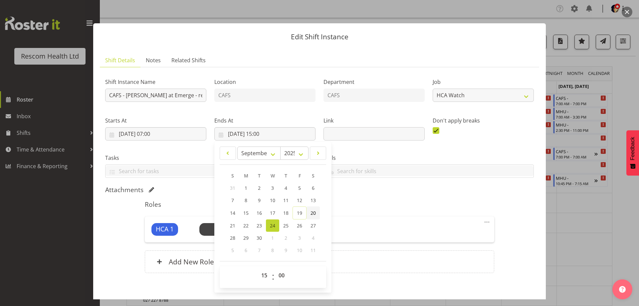
click at [371, 199] on div "Roles HCA 1 Unfilled Select Employee (7:00am - 3:00pm) Edit Cover Role Delete A…" at bounding box center [319, 238] width 357 height 85
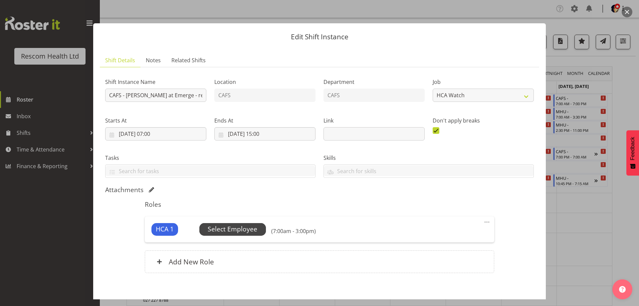
click at [229, 228] on span "Select Employee" at bounding box center [233, 229] width 50 height 10
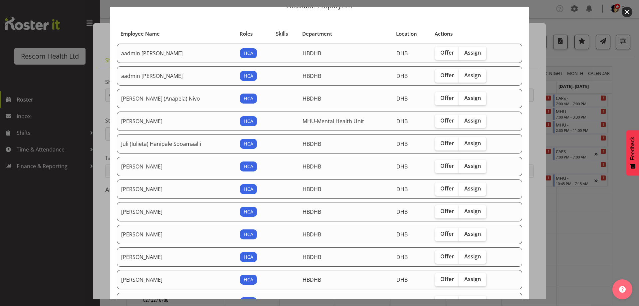
scroll to position [67, 0]
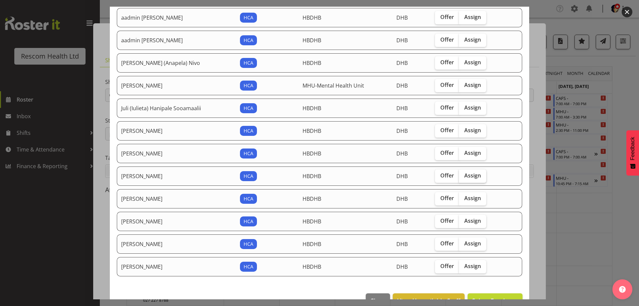
click at [465, 175] on span "Assign" at bounding box center [473, 175] width 17 height 7
click at [464, 175] on input "Assign" at bounding box center [461, 175] width 4 height 4
checkbox input "true"
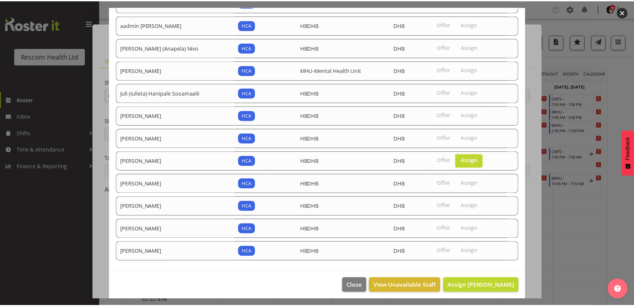
scroll to position [85, 0]
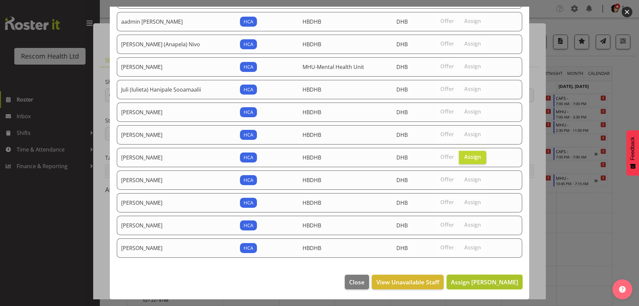
click at [494, 279] on span "Assign [PERSON_NAME]" at bounding box center [484, 282] width 67 height 8
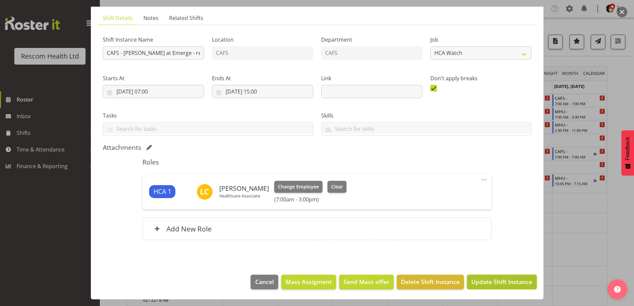
click at [500, 282] on span "Update Shift Instance" at bounding box center [502, 281] width 61 height 9
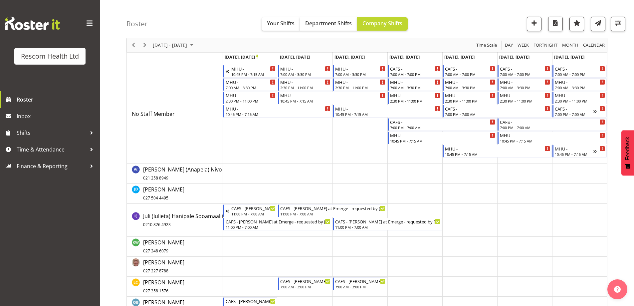
scroll to position [0, 0]
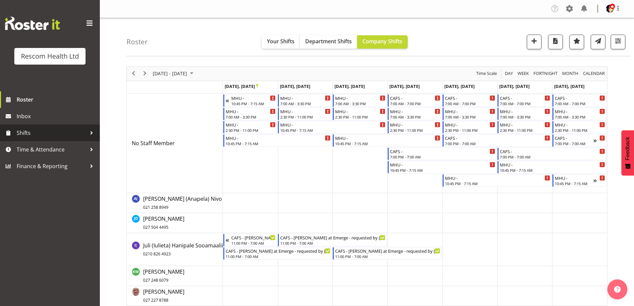
click at [32, 137] on span "Shifts" at bounding box center [52, 133] width 70 height 10
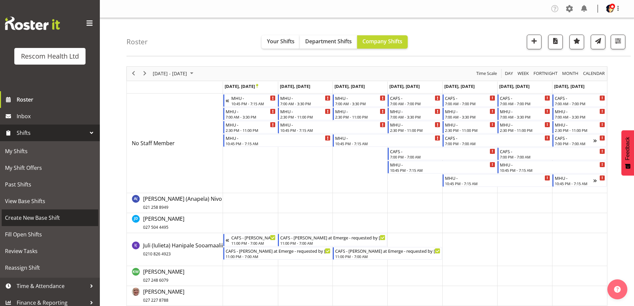
click at [24, 219] on span "Create New Base Shift" at bounding box center [50, 218] width 90 height 10
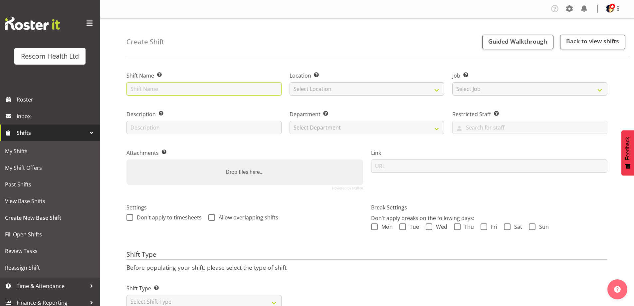
click at [174, 89] on input "text" at bounding box center [204, 88] width 155 height 13
type input "CAFS - [PERSON_NAME] at Emerge - requested by [PERSON_NAME]"
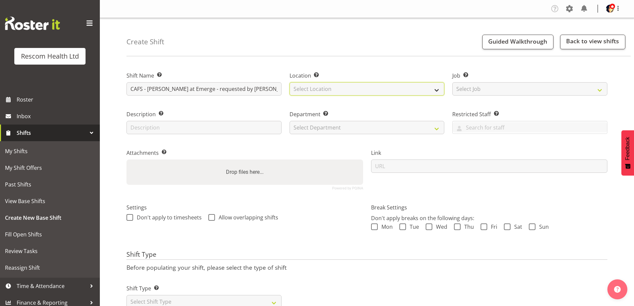
click at [352, 90] on select "Select Location CAFS [GEOGRAPHIC_DATA] [PERSON_NAME][GEOGRAPHIC_DATA] DHB [GEOG…" at bounding box center [367, 88] width 155 height 13
select select "899"
click at [290, 82] on select "Select Location CAFS Colwyn House Cranford Hospice DHB Emerge - Hospital Emerge…" at bounding box center [367, 88] width 155 height 13
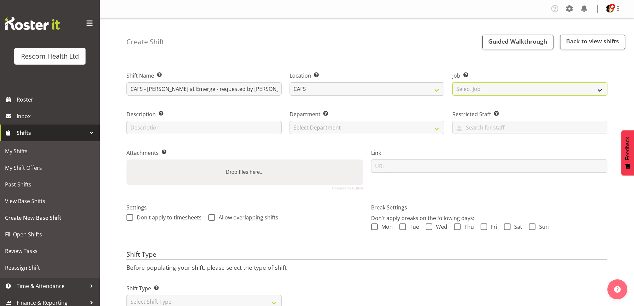
click at [472, 87] on select "Select Job Create new job HCA Watch" at bounding box center [530, 88] width 155 height 13
select select "4188"
click at [453, 82] on select "Select Job Create new job HCA Watch" at bounding box center [530, 88] width 155 height 13
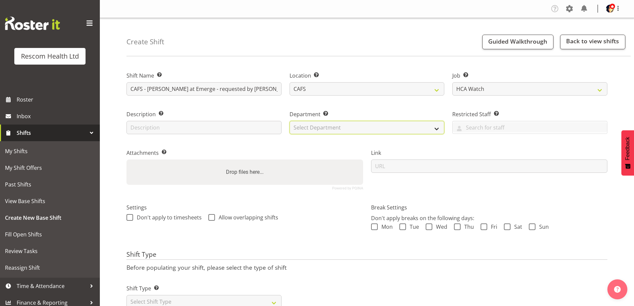
click at [342, 124] on select "Select Department CAFS Colwyn House Cranford Hospice Emerge Emerge - Stortford …" at bounding box center [367, 127] width 155 height 13
select select "621"
click at [290, 121] on select "Select Department CAFS Colwyn House Cranford Hospice Emerge Emerge - Stortford …" at bounding box center [367, 127] width 155 height 13
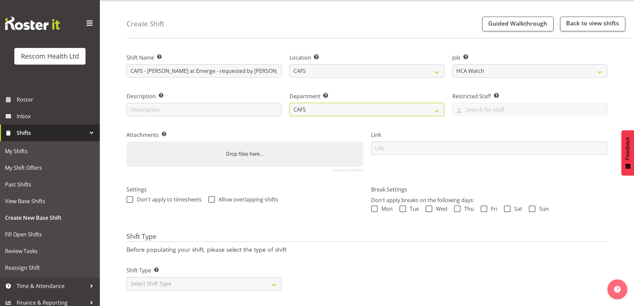
scroll to position [27, 0]
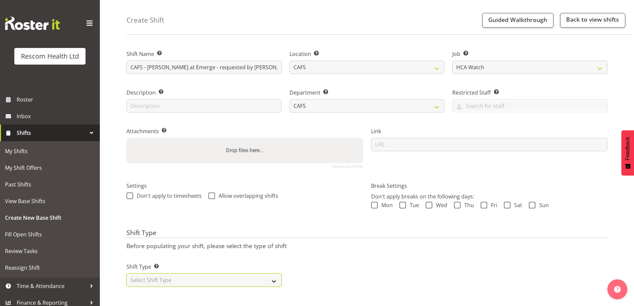
click at [200, 275] on select "Select Shift Type One Off Shift Recurring Shift Rotating Shift" at bounding box center [204, 279] width 155 height 13
select select "one_off"
click at [127, 273] on select "Select Shift Type One Off Shift Recurring Shift Rotating Shift" at bounding box center [204, 279] width 155 height 13
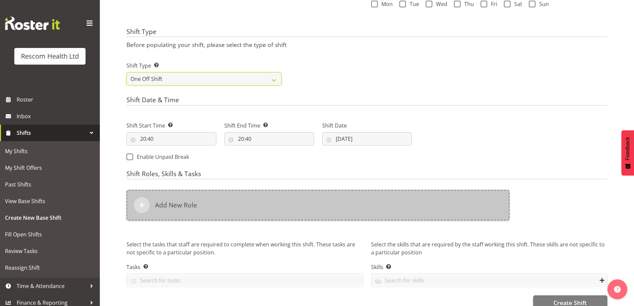
scroll to position [226, 0]
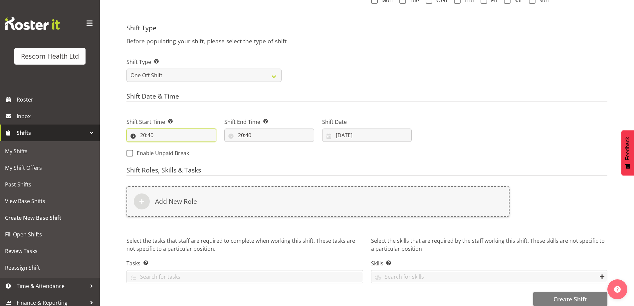
click at [143, 134] on input "20:40" at bounding box center [172, 135] width 90 height 13
click at [175, 153] on select "00 01 02 03 04 05 06 07 08 09 10 11 12 13 14 15 16 17 18 19 20 21 22 23" at bounding box center [172, 152] width 15 height 13
select select "7"
click at [165, 146] on select "00 01 02 03 04 05 06 07 08 09 10 11 12 13 14 15 16 17 18 19 20 21 22 23" at bounding box center [172, 152] width 15 height 13
type input "07:40"
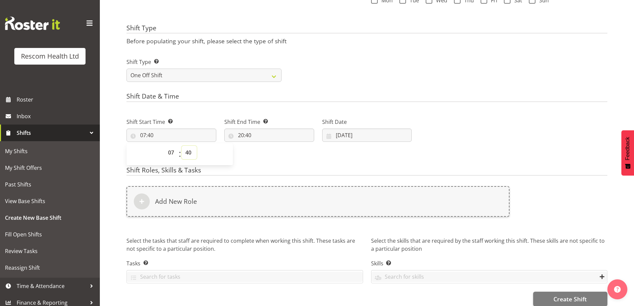
drag, startPoint x: 191, startPoint y: 151, endPoint x: 191, endPoint y: 155, distance: 4.3
click at [191, 151] on select "00 01 02 03 04 05 06 07 08 09 10 11 12 13 14 15 16 17 18 19 20 21 22 23 24 25 2…" at bounding box center [189, 152] width 15 height 13
select select "0"
click at [182, 146] on select "00 01 02 03 04 05 06 07 08 09 10 11 12 13 14 15 16 17 18 19 20 21 22 23 24 25 2…" at bounding box center [189, 152] width 15 height 13
type input "07:00"
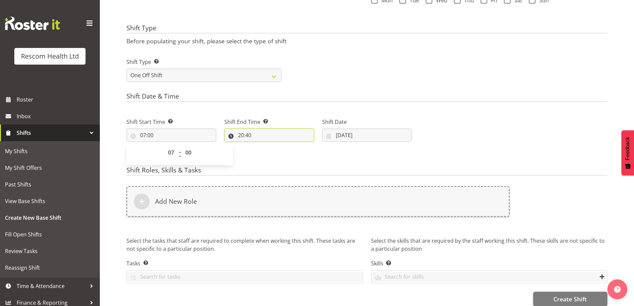
click at [239, 135] on input "20:40" at bounding box center [269, 135] width 90 height 13
click at [267, 150] on select "00 01 02 03 04 05 06 07 08 09 10 11 12 13 14 15 16 17 18 19 20 21 22 23" at bounding box center [269, 152] width 15 height 13
select select "15"
click at [262, 146] on select "00 01 02 03 04 05 06 07 08 09 10 11 12 13 14 15 16 17 18 19 20 21 22 23" at bounding box center [269, 152] width 15 height 13
type input "15:40"
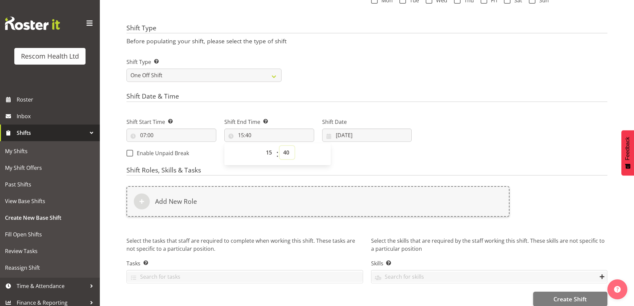
drag, startPoint x: 289, startPoint y: 153, endPoint x: 290, endPoint y: 157, distance: 3.8
click at [289, 153] on select "00 01 02 03 04 05 06 07 08 09 10 11 12 13 14 15 16 17 18 19 20 21 22 23 24 25 2…" at bounding box center [287, 152] width 15 height 13
select select "0"
click at [280, 146] on select "00 01 02 03 04 05 06 07 08 09 10 11 12 13 14 15 16 17 18 19 20 21 22 23 24 25 2…" at bounding box center [287, 152] width 15 height 13
type input "15:00"
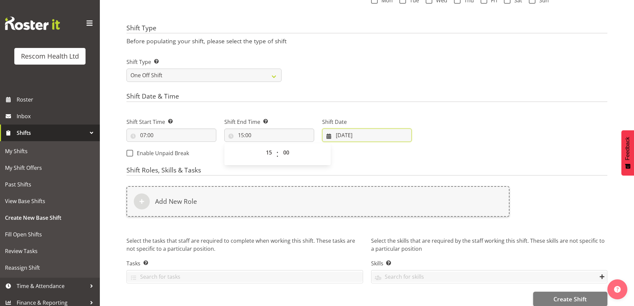
click at [362, 132] on input "19/09/2025" at bounding box center [367, 135] width 90 height 13
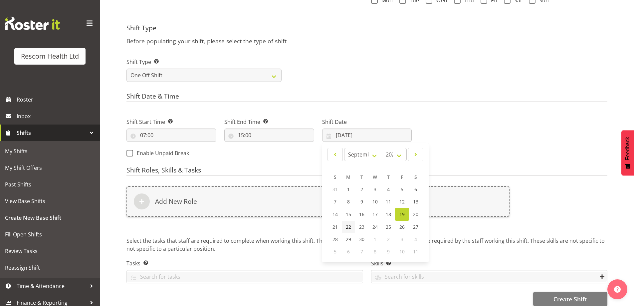
click at [348, 226] on span "22" at bounding box center [348, 227] width 5 height 6
type input "22/09/2025"
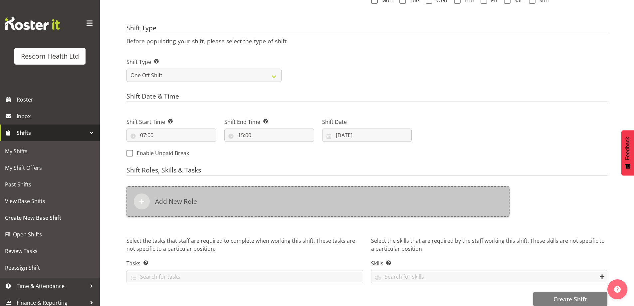
click at [179, 204] on h6 "Add New Role" at bounding box center [176, 201] width 42 height 8
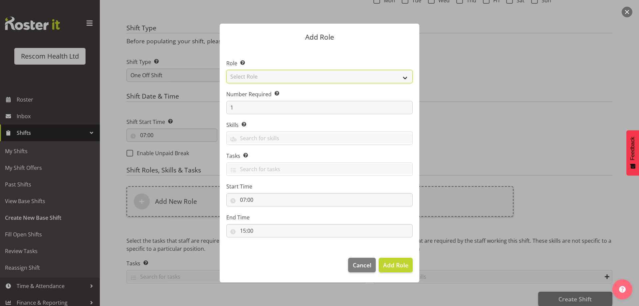
click at [288, 75] on select "Select Role HCA" at bounding box center [319, 76] width 186 height 13
select select "1100"
click at [226, 70] on select "Select Role HCA" at bounding box center [319, 76] width 186 height 13
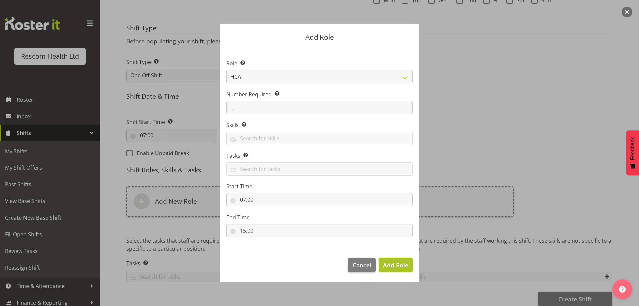
click at [392, 261] on span "Add Role" at bounding box center [395, 265] width 25 height 8
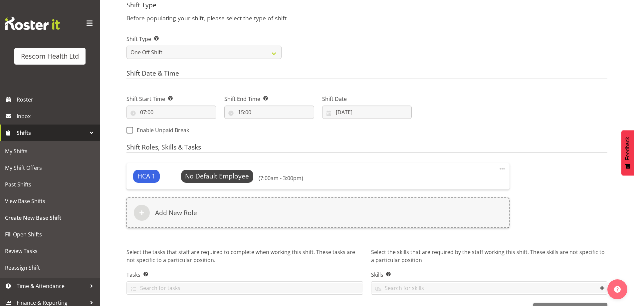
scroll to position [271, 0]
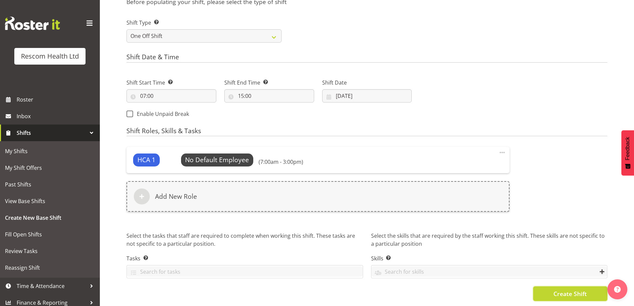
click at [566, 289] on span "Create Shift" at bounding box center [570, 293] width 33 height 9
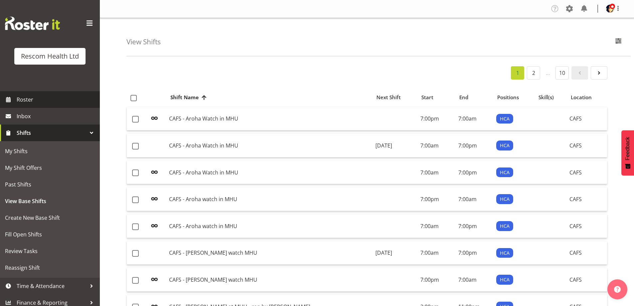
click at [53, 98] on span "Roster" at bounding box center [57, 100] width 80 height 10
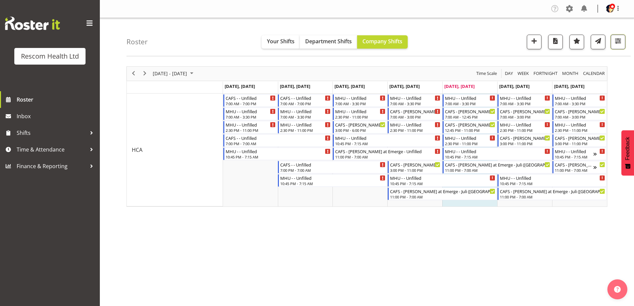
click at [618, 41] on span "button" at bounding box center [618, 41] width 9 height 9
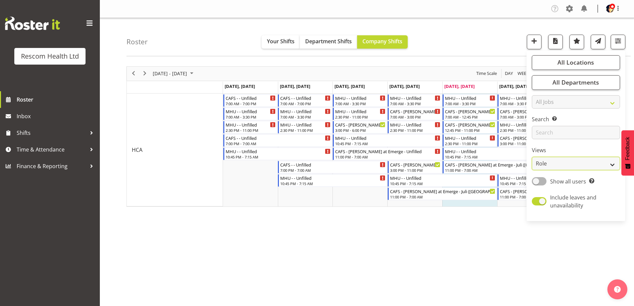
drag, startPoint x: 554, startPoint y: 169, endPoint x: 556, endPoint y: 164, distance: 5.5
click at [555, 167] on select "Staff Role Shift - Horizontal Shift - Vertical Staff - Location" at bounding box center [576, 163] width 88 height 13
select select "staff"
click at [532, 157] on select "Staff Role Shift - Horizontal Shift - Vertical Staff - Location" at bounding box center [576, 163] width 88 height 13
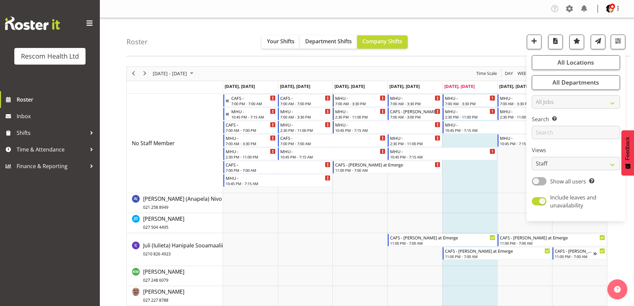
click at [454, 33] on div "Roster Your Shifts Department Shifts Company Shifts All Locations Clear CAFS [G…" at bounding box center [379, 37] width 504 height 38
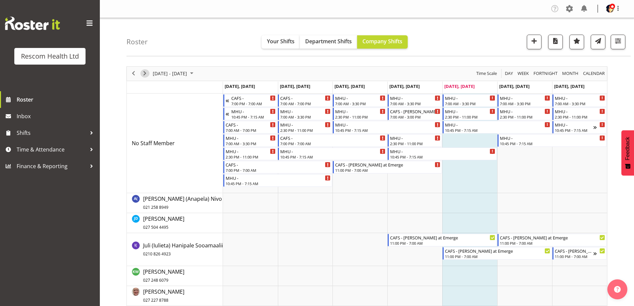
click at [144, 74] on span "Next" at bounding box center [145, 73] width 8 height 8
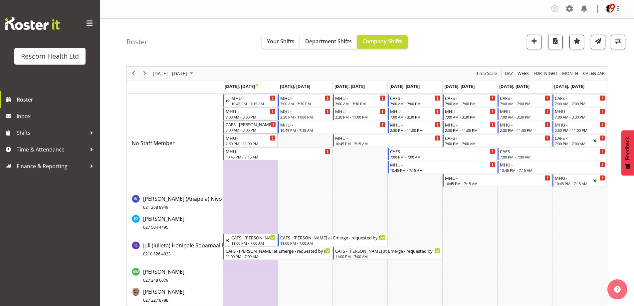
click at [242, 127] on div "CAFS - [PERSON_NAME] at Emerge - requested by [PERSON_NAME]" at bounding box center [251, 124] width 51 height 7
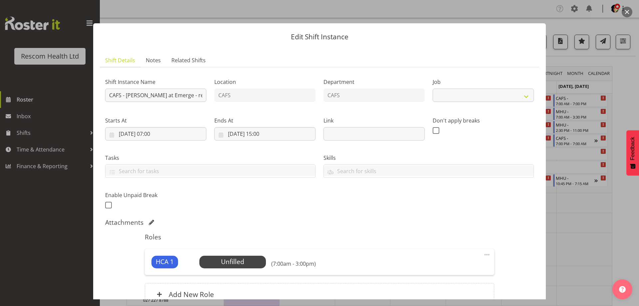
select select "4188"
click at [221, 260] on span "Select Employee" at bounding box center [233, 262] width 50 height 10
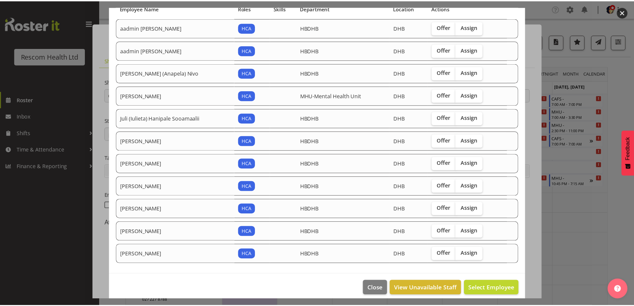
scroll to position [63, 0]
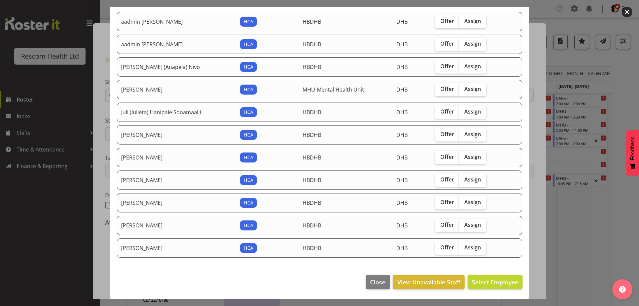
click at [475, 180] on span "Assign" at bounding box center [473, 179] width 17 height 7
click at [464, 180] on input "Assign" at bounding box center [461, 179] width 4 height 4
checkbox input "true"
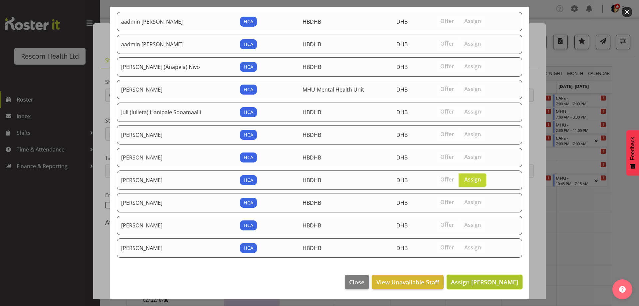
click at [481, 284] on span "Assign [PERSON_NAME]" at bounding box center [484, 282] width 67 height 8
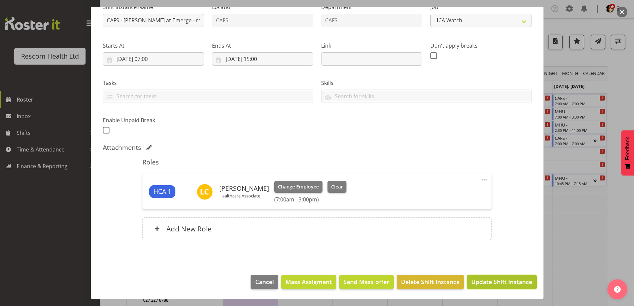
click at [511, 283] on span "Update Shift Instance" at bounding box center [502, 281] width 61 height 9
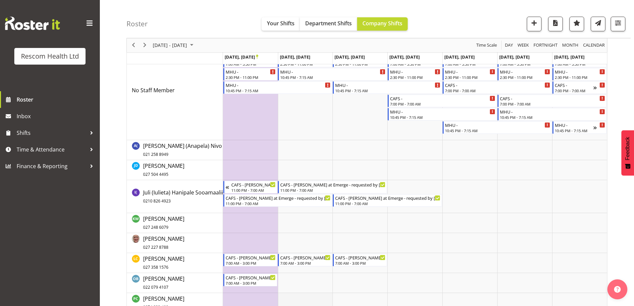
scroll to position [0, 0]
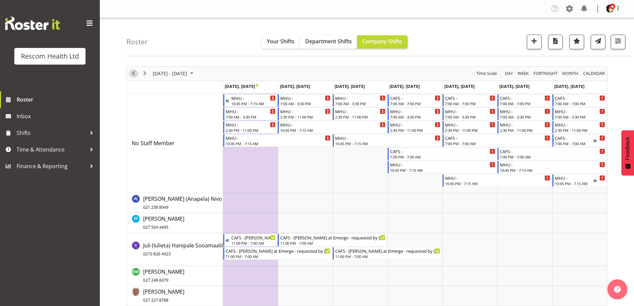
click at [134, 74] on span "Previous" at bounding box center [134, 73] width 8 height 8
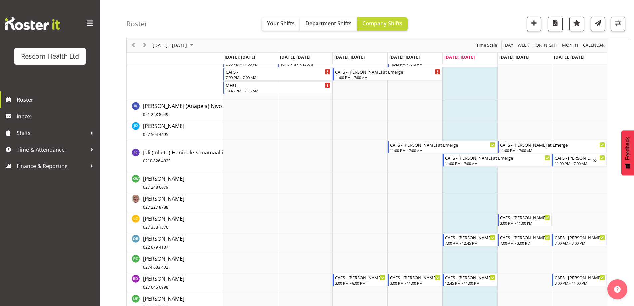
scroll to position [133, 0]
